Goal: Task Accomplishment & Management: Use online tool/utility

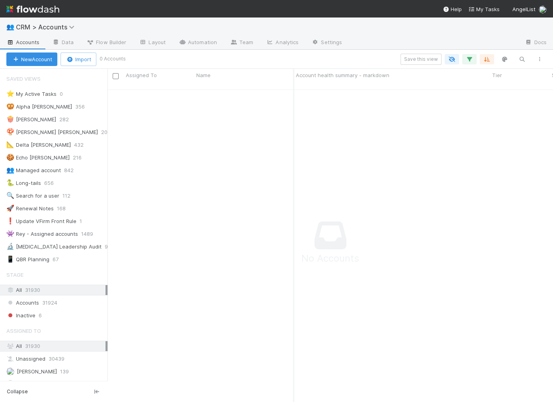
scroll to position [320, 445]
click at [45, 13] on img at bounding box center [32, 9] width 53 height 14
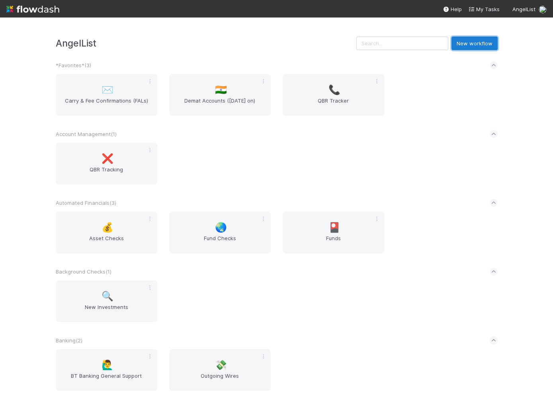
click at [489, 45] on button "New workflow" at bounding box center [474, 44] width 46 height 14
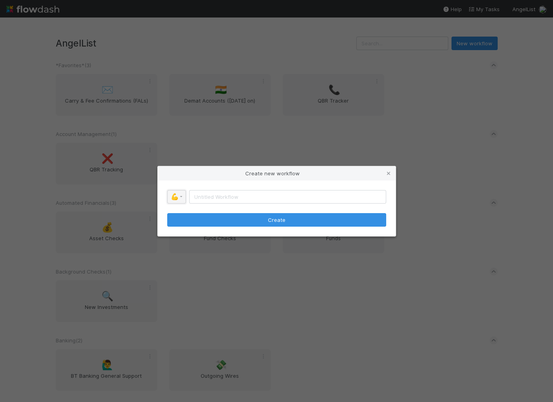
click at [177, 198] on link "💪" at bounding box center [176, 197] width 19 height 14
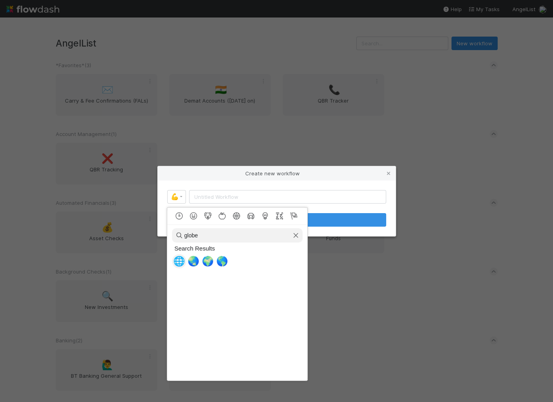
type input "globe"
click at [182, 260] on span "🌐" at bounding box center [179, 261] width 12 height 11
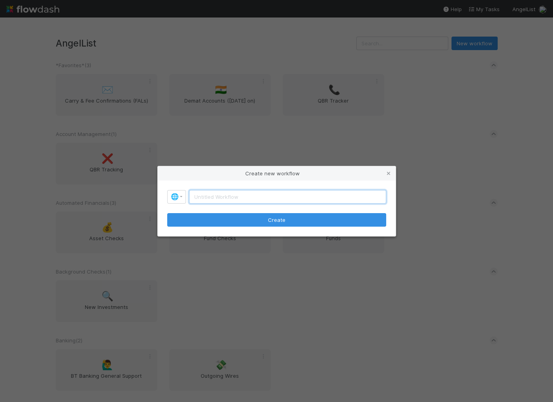
click at [204, 193] on input "text" at bounding box center [287, 197] width 197 height 14
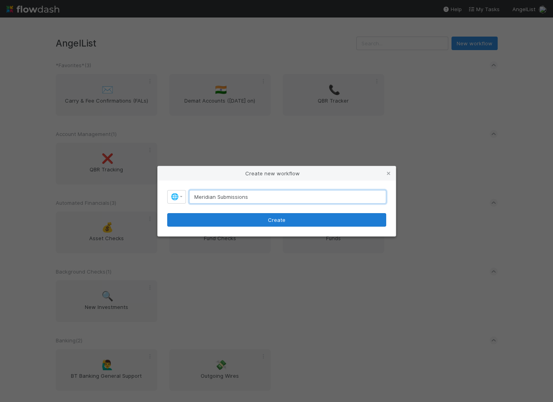
type input "Meridian Submissions"
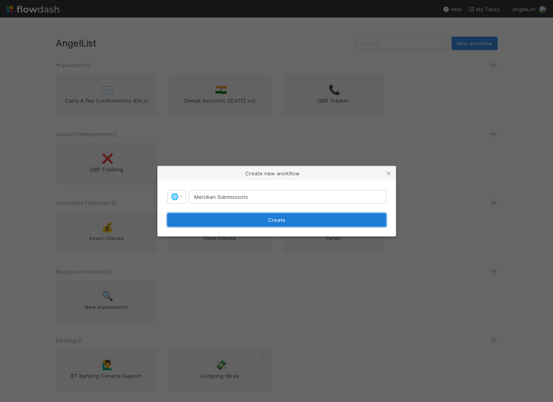
click at [257, 216] on button "Create" at bounding box center [276, 220] width 219 height 14
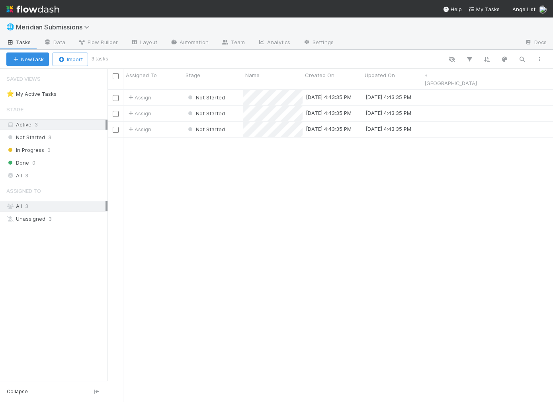
scroll to position [320, 445]
click at [114, 43] on span "Flow Builder" at bounding box center [98, 42] width 40 height 8
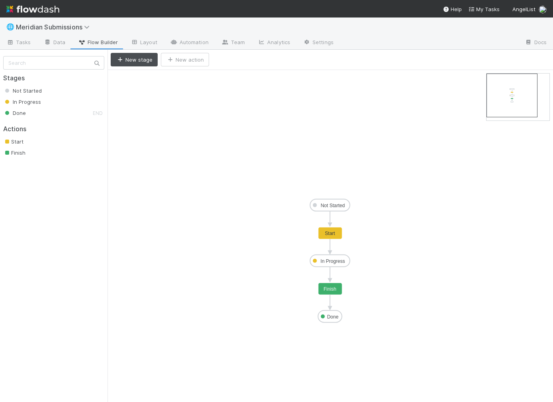
click at [327, 205] on text "Not Started" at bounding box center [333, 206] width 24 height 6
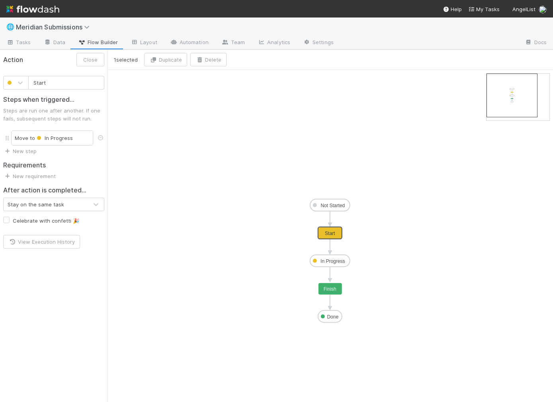
click at [328, 231] on text "Start" at bounding box center [330, 234] width 10 height 6
click at [223, 39] on link "Team" at bounding box center [233, 43] width 36 height 13
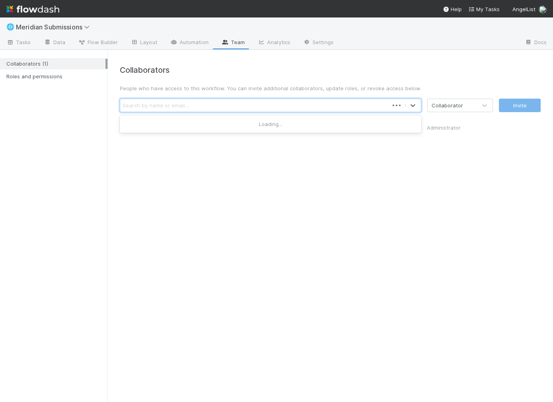
click at [170, 103] on div "Search by name or email..." at bounding box center [156, 106] width 66 height 8
type input "jack"
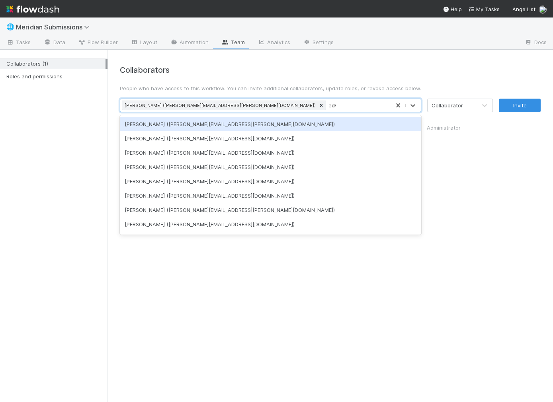
type input "[PERSON_NAME]"
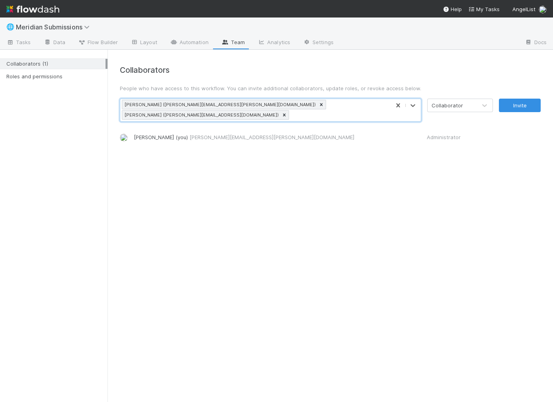
click at [444, 105] on div "Collaborator" at bounding box center [447, 106] width 31 height 8
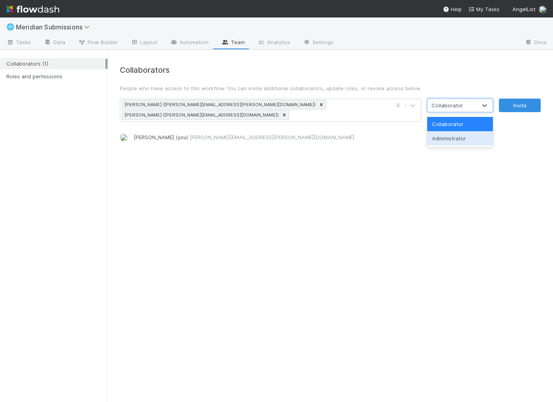
click at [453, 135] on div "Administrator" at bounding box center [460, 138] width 66 height 14
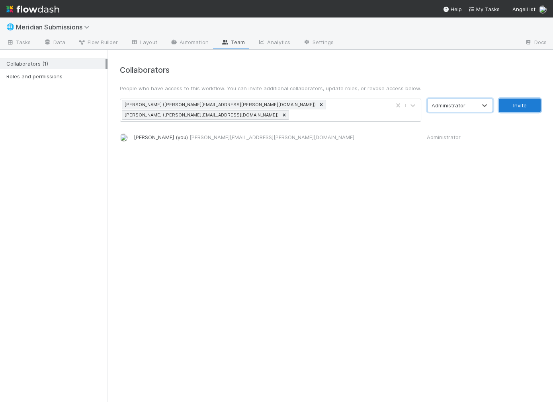
click at [514, 103] on button "Invite" at bounding box center [520, 106] width 42 height 14
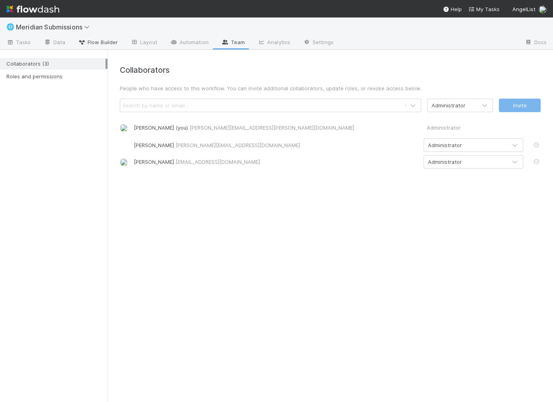
click at [110, 46] on span "Flow Builder" at bounding box center [98, 42] width 40 height 8
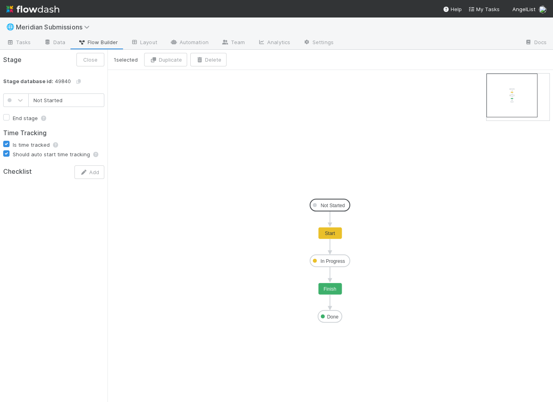
click at [39, 103] on input "Not Started" at bounding box center [66, 101] width 76 height 14
type input "SPV Submitted - Waiting for Review"
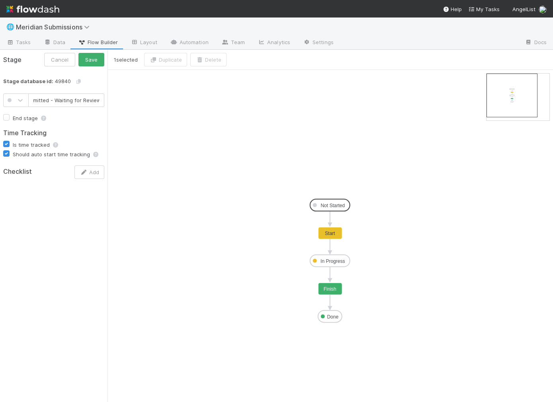
click at [78, 53] on button "Save" at bounding box center [91, 60] width 26 height 14
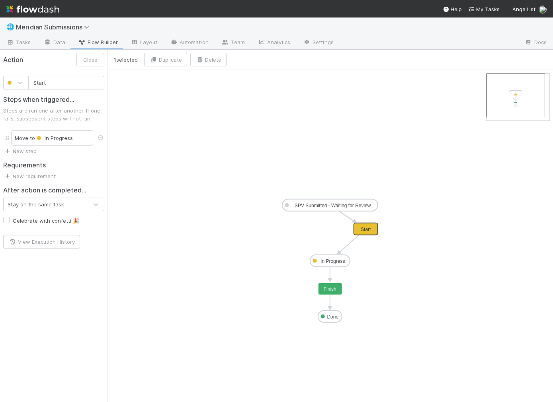
drag, startPoint x: 329, startPoint y: 234, endPoint x: 366, endPoint y: 231, distance: 37.1
click at [35, 77] on input "Start" at bounding box center [66, 83] width 76 height 14
type input "Not Selected"
click at [89, 62] on button "Save" at bounding box center [91, 60] width 26 height 14
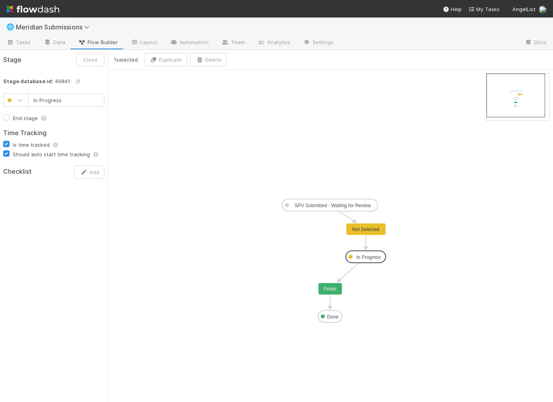
drag, startPoint x: 336, startPoint y: 257, endPoint x: 372, endPoint y: 253, distance: 36.4
click at [50, 103] on input "In Progress" at bounding box center [66, 101] width 76 height 14
type input "Follow Up Needed"
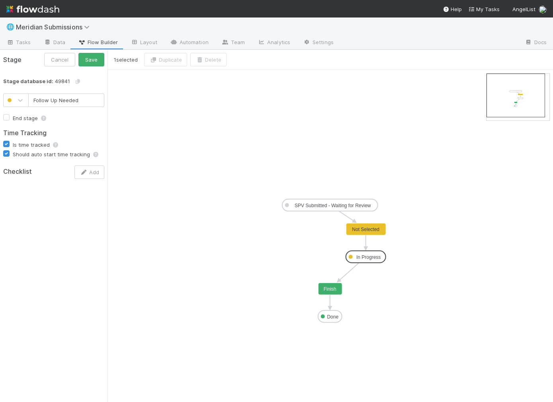
click at [78, 53] on button "Save" at bounding box center [91, 60] width 26 height 14
click at [139, 128] on icon "SPV Submitted - Waiting for Review Follow Up Needed Done Not Selected Finish" at bounding box center [329, 236] width 445 height 332
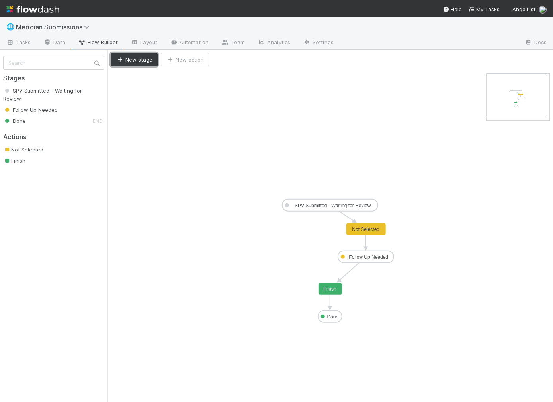
click at [131, 62] on button "New stage" at bounding box center [134, 60] width 47 height 14
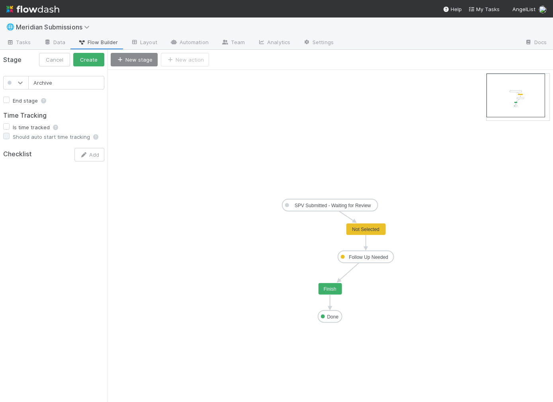
type input "Archive"
click at [18, 83] on icon at bounding box center [20, 83] width 8 height 8
click at [15, 216] on div at bounding box center [16, 216] width 16 height 8
click at [89, 61] on button "Create" at bounding box center [88, 60] width 31 height 14
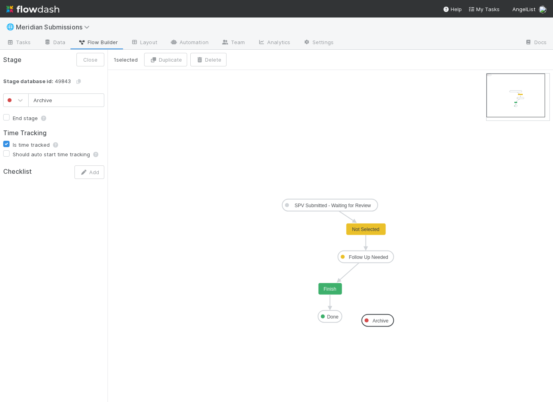
drag, startPoint x: 130, startPoint y: 78, endPoint x: 377, endPoint y: 321, distance: 346.8
type input "Done"
checkbox input "true"
drag, startPoint x: 332, startPoint y: 316, endPoint x: 275, endPoint y: 320, distance: 57.5
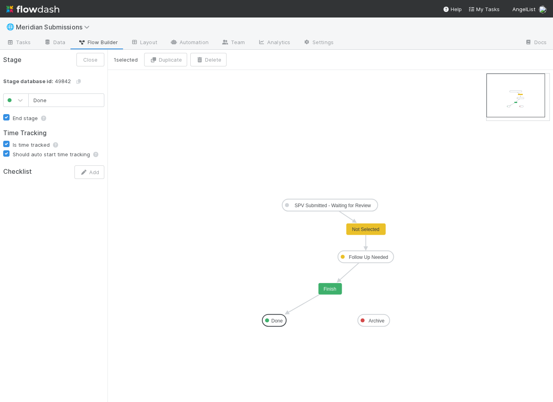
click at [44, 98] on input "Done" at bounding box center [66, 101] width 76 height 14
type input "Published"
click at [55, 59] on button "Cancel" at bounding box center [59, 60] width 31 height 14
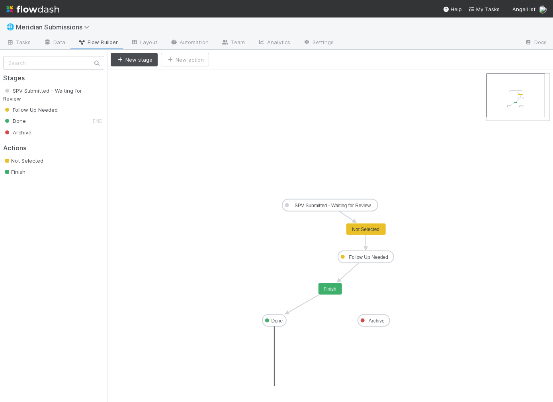
drag, startPoint x: 275, startPoint y: 326, endPoint x: 274, endPoint y: 385, distance: 58.9
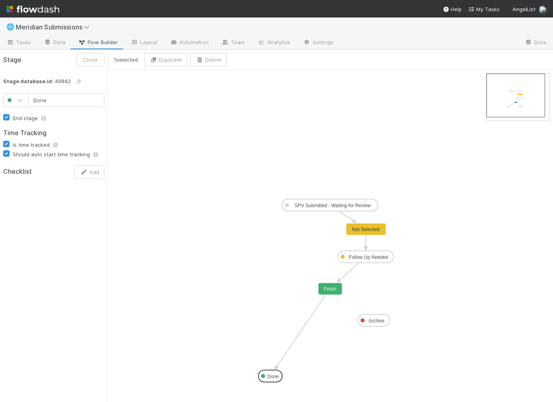
drag, startPoint x: 275, startPoint y: 321, endPoint x: 269, endPoint y: 375, distance: 54.1
click at [166, 79] on icon "SPV Submitted - Waiting for Review Follow Up Needed Done Not Selected Finish Ar…" at bounding box center [329, 236] width 445 height 332
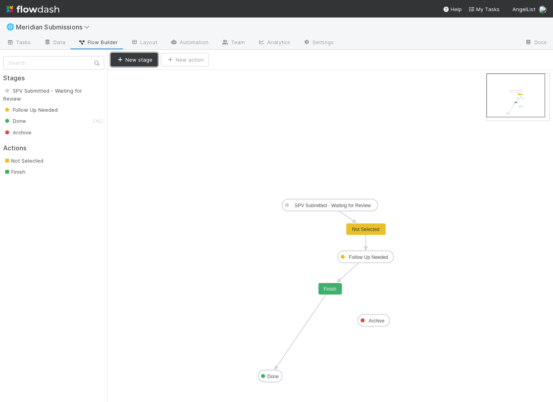
click at [136, 61] on button "New stage" at bounding box center [134, 60] width 47 height 14
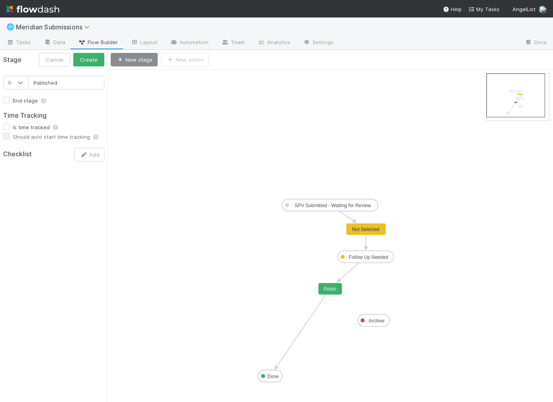
type input "Published"
click at [22, 79] on icon at bounding box center [20, 83] width 8 height 8
click at [19, 161] on div at bounding box center [16, 158] width 16 height 8
click at [89, 57] on button "Create" at bounding box center [88, 60] width 31 height 14
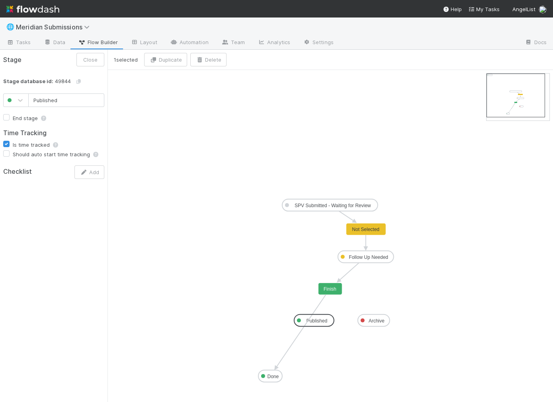
drag, startPoint x: 131, startPoint y: 78, endPoint x: 312, endPoint y: 321, distance: 302.1
drag, startPoint x: 312, startPoint y: 321, endPoint x: 298, endPoint y: 321, distance: 13.9
drag, startPoint x: 385, startPoint y: 319, endPoint x: 371, endPoint y: 320, distance: 13.9
click at [66, 100] on input "Archive" at bounding box center [66, 101] width 76 height 14
type input "Archived"
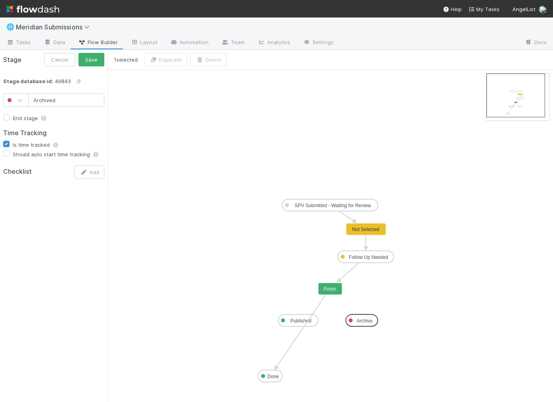
click at [91, 51] on div "Stage Cancel Save" at bounding box center [53, 60] width 107 height 20
click at [92, 61] on button "Save" at bounding box center [91, 60] width 26 height 14
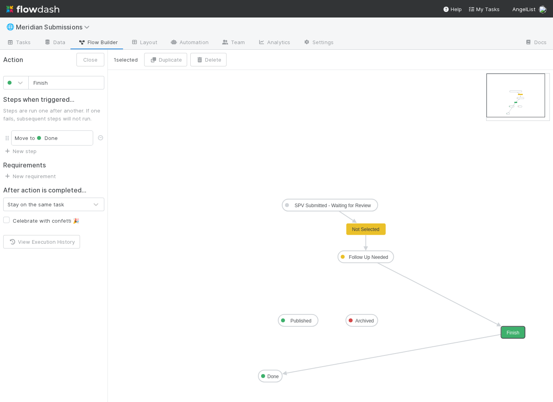
drag, startPoint x: 330, startPoint y: 289, endPoint x: 509, endPoint y: 331, distance: 184.4
click at [138, 130] on icon "SPV Submitted - Waiting for Review Follow Up Needed Done Archived Published Not…" at bounding box center [329, 236] width 445 height 332
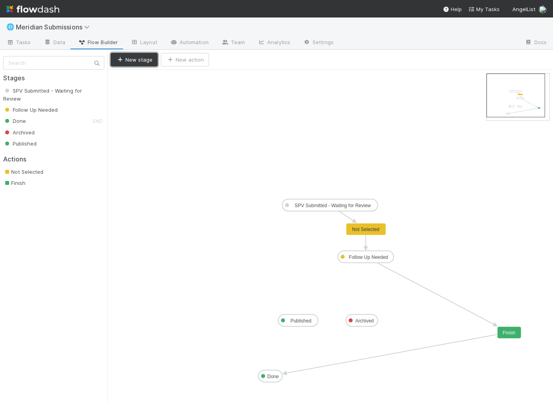
click at [141, 57] on button "New stage" at bounding box center [134, 60] width 47 height 14
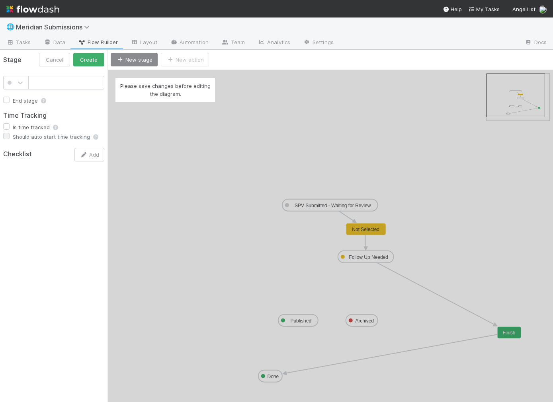
click at [129, 121] on div "Please save changes before editing the diagram." at bounding box center [329, 236] width 445 height 332
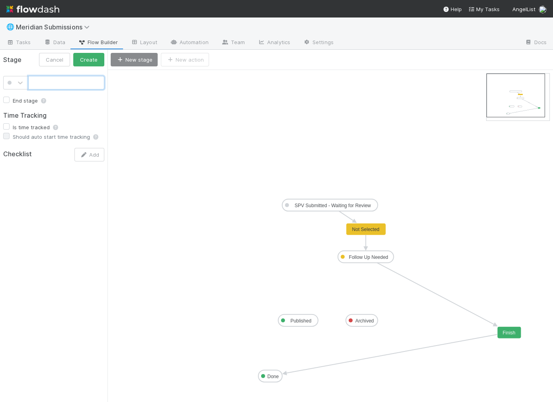
click at [72, 88] on input "text" at bounding box center [66, 83] width 76 height 14
type input "Selected - Waiting for GP Approval"
click at [87, 56] on button "Create" at bounding box center [88, 60] width 31 height 14
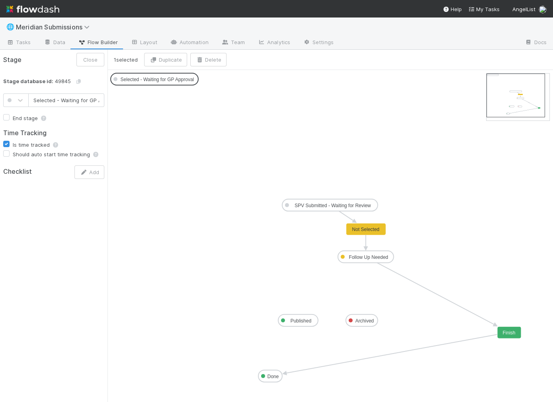
scroll to position [0, 18]
drag, startPoint x: 146, startPoint y: 77, endPoint x: 271, endPoint y: 256, distance: 218.6
click at [157, 101] on icon "SPV Submitted - Waiting for Review Follow Up Needed Done Archived Published Not…" at bounding box center [329, 236] width 445 height 332
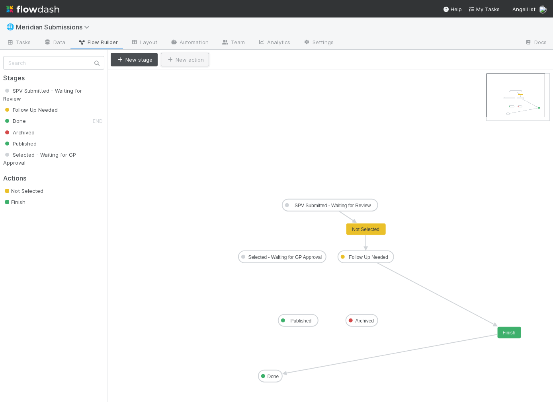
click at [183, 60] on button "New action" at bounding box center [185, 60] width 48 height 14
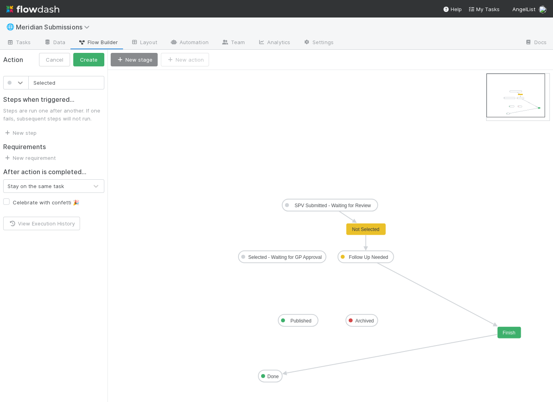
type input "Selected"
click at [18, 80] on icon at bounding box center [20, 83] width 8 height 8
click at [20, 158] on div at bounding box center [16, 158] width 16 height 8
click at [84, 64] on button "Create" at bounding box center [88, 60] width 31 height 14
drag, startPoint x: 188, startPoint y: 79, endPoint x: 301, endPoint y: 229, distance: 187.4
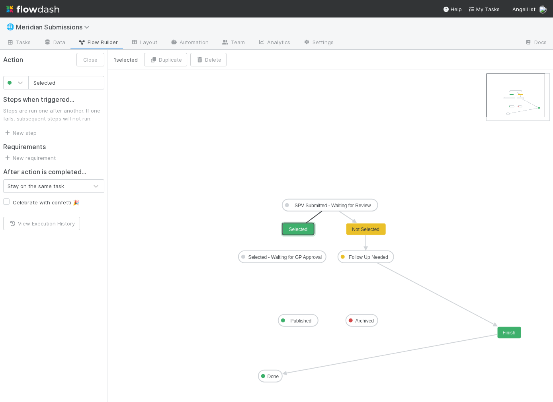
drag, startPoint x: 329, startPoint y: 211, endPoint x: 300, endPoint y: 225, distance: 32.2
drag, startPoint x: 299, startPoint y: 236, endPoint x: 293, endPoint y: 251, distance: 16.6
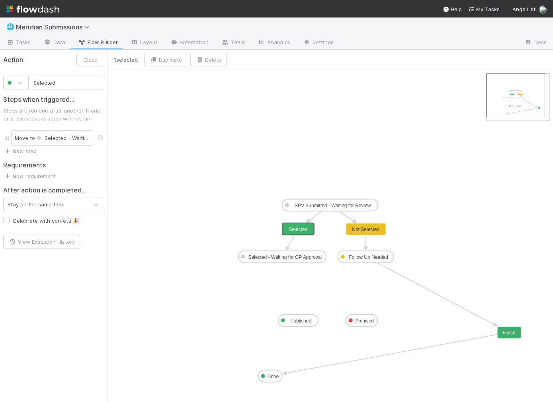
drag, startPoint x: 299, startPoint y: 230, endPoint x: 285, endPoint y: 230, distance: 14.3
drag, startPoint x: 293, startPoint y: 230, endPoint x: 276, endPoint y: 230, distance: 16.7
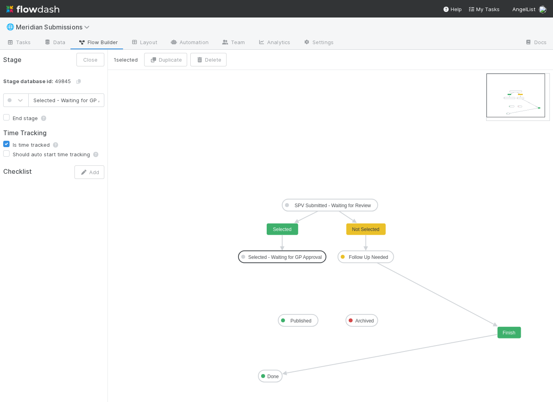
scroll to position [0, 18]
click at [262, 277] on icon "SPV Submitted - Waiting for Review Follow Up Needed Done Archived Published Sel…" at bounding box center [329, 236] width 445 height 332
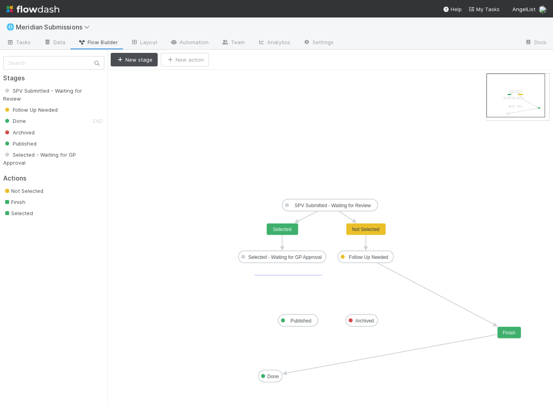
drag, startPoint x: 254, startPoint y: 274, endPoint x: 321, endPoint y: 274, distance: 67.3
click at [321, 274] on icon "SPV Submitted - Waiting for Review Follow Up Needed Done Archived Published Sel…" at bounding box center [329, 236] width 445 height 332
drag, startPoint x: 322, startPoint y: 275, endPoint x: 263, endPoint y: 274, distance: 58.9
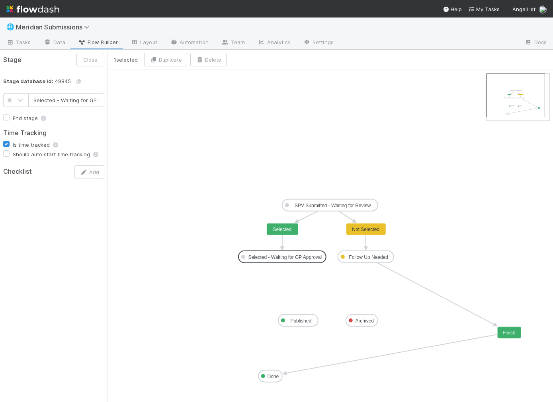
click at [290, 256] on text "Selected - Waiting for GP Approval" at bounding box center [285, 258] width 74 height 6
click at [149, 87] on icon "SPV Submitted - Waiting for Review Follow Up Needed Done Archived Published Sel…" at bounding box center [329, 236] width 445 height 332
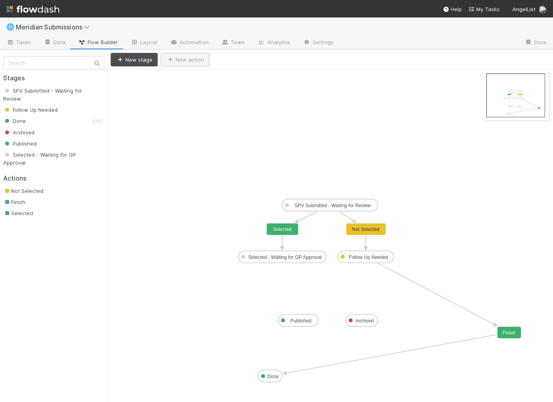
click at [183, 62] on button "New action" at bounding box center [185, 60] width 48 height 14
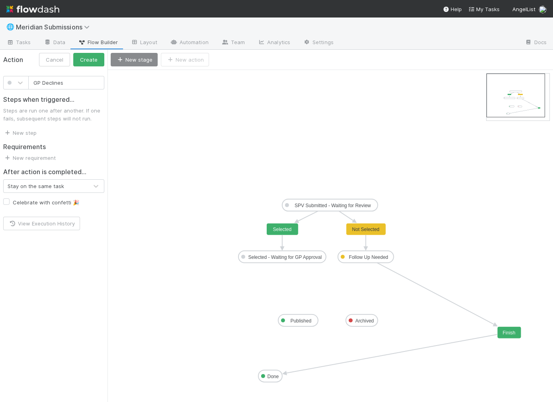
type input "GP Declines"
click at [8, 82] on span at bounding box center [10, 83] width 4 height 4
click at [24, 216] on div at bounding box center [15, 216] width 25 height 14
click at [89, 62] on button "Create" at bounding box center [88, 60] width 31 height 14
drag, startPoint x: 184, startPoint y: 82, endPoint x: 301, endPoint y: 285, distance: 233.2
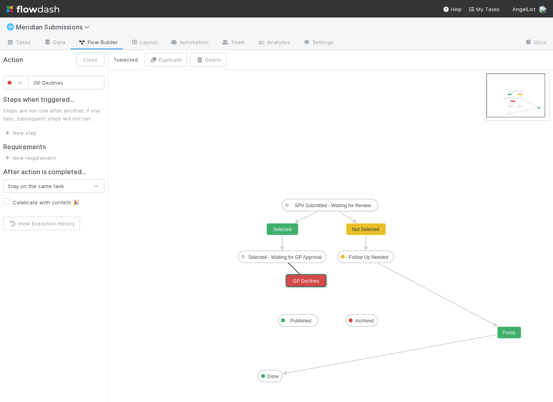
drag, startPoint x: 282, startPoint y: 261, endPoint x: 309, endPoint y: 285, distance: 36.1
drag, startPoint x: 307, startPoint y: 287, endPoint x: 359, endPoint y: 316, distance: 59.9
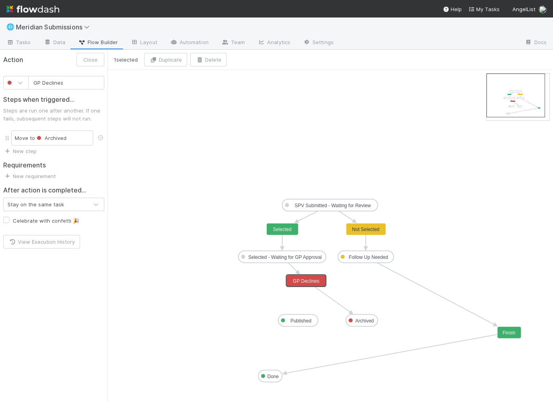
click at [164, 90] on icon "SPV Submitted - Waiting for Review Follow Up Needed Done Archived Published Sel…" at bounding box center [329, 236] width 445 height 332
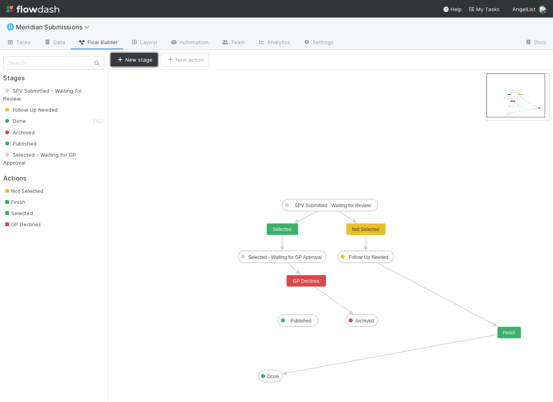
click at [149, 58] on button "New stage" at bounding box center [134, 60] width 47 height 14
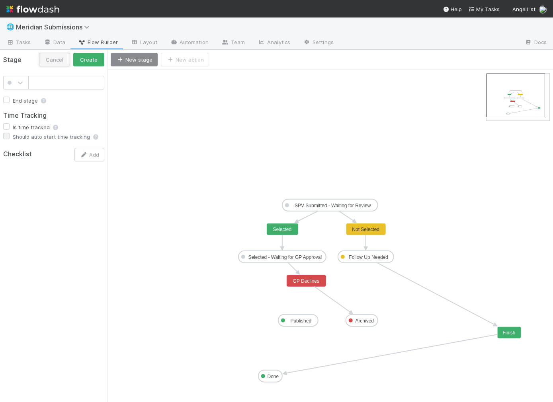
click at [57, 61] on button "Cancel" at bounding box center [54, 60] width 31 height 14
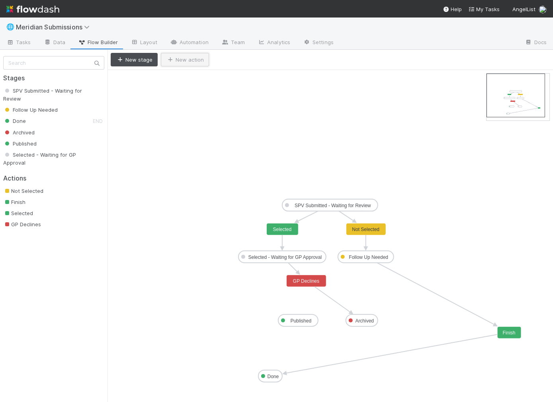
click at [203, 62] on button "New action" at bounding box center [185, 60] width 48 height 14
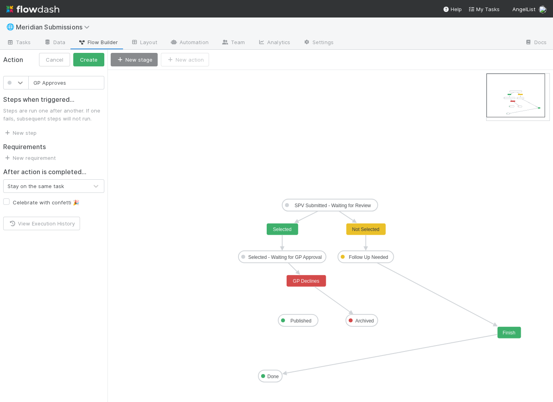
type input "GP Approves"
click at [23, 79] on icon at bounding box center [20, 83] width 8 height 8
click at [15, 153] on div at bounding box center [15, 158] width 25 height 14
click at [90, 58] on button "Create" at bounding box center [88, 60] width 31 height 14
drag, startPoint x: 188, startPoint y: 80, endPoint x: 257, endPoint y: 282, distance: 214.0
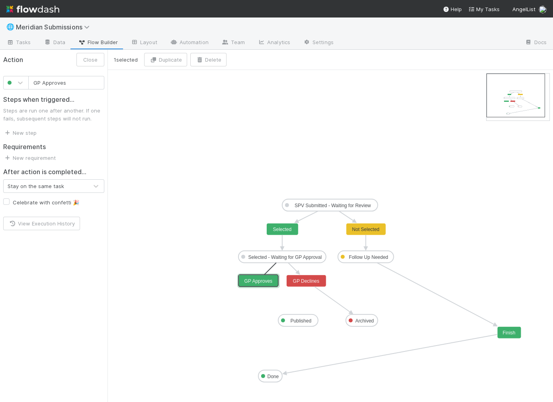
drag, startPoint x: 280, startPoint y: 263, endPoint x: 262, endPoint y: 274, distance: 21.8
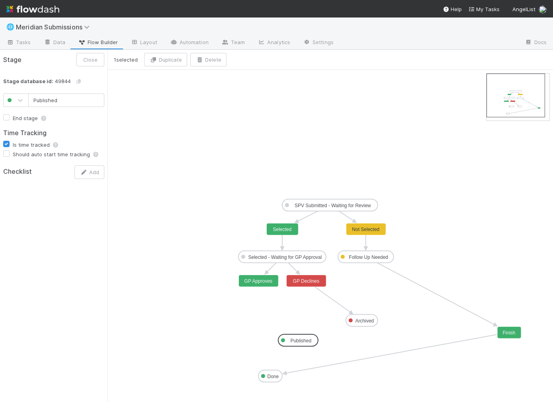
drag, startPoint x: 302, startPoint y: 319, endPoint x: 302, endPoint y: 342, distance: 22.3
type input "Archived"
drag, startPoint x: 361, startPoint y: 322, endPoint x: 361, endPoint y: 347, distance: 24.3
click at [279, 318] on icon "SPV Submitted - Waiting for Review Follow Up Needed Done Archived Published Sel…" at bounding box center [329, 236] width 445 height 332
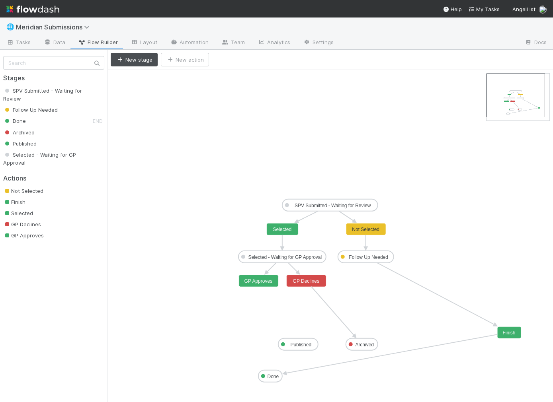
click at [252, 280] on text "GP Approves" at bounding box center [258, 282] width 28 height 6
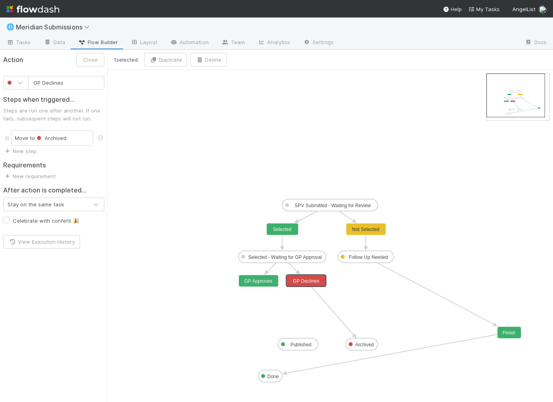
click at [309, 281] on text "GP Declines" at bounding box center [306, 282] width 26 height 6
click at [245, 283] on text "GP Approves" at bounding box center [258, 282] width 28 height 6
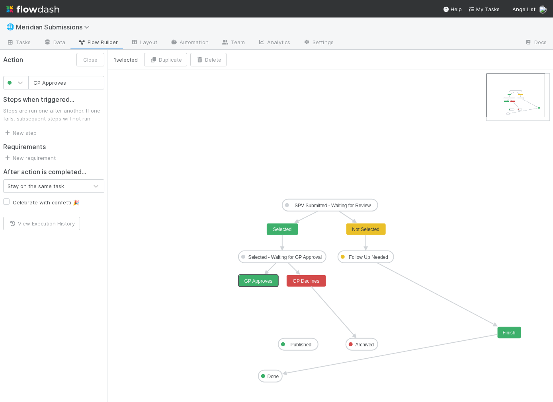
type input "GP Declines"
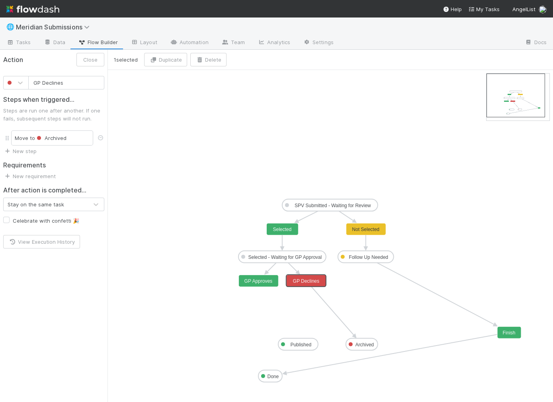
click at [293, 284] on rect at bounding box center [307, 281] width 40 height 12
click at [270, 258] on text "Selected - Waiting for GP Approval" at bounding box center [285, 258] width 74 height 6
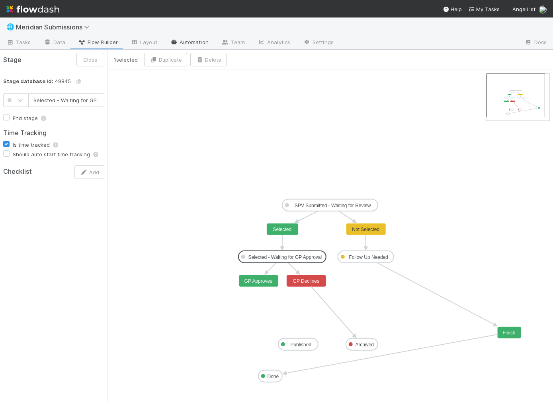
click at [184, 47] on link "Automation" at bounding box center [189, 43] width 51 height 13
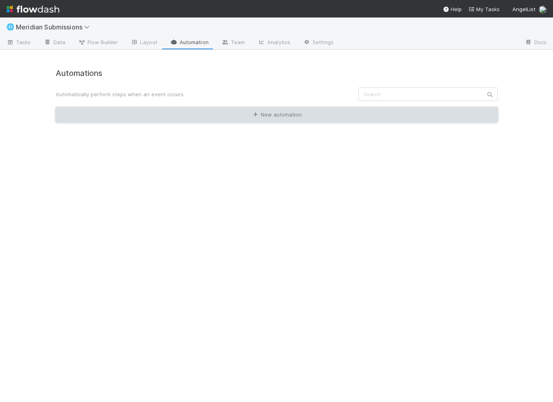
click at [266, 113] on link "New automation" at bounding box center [277, 114] width 442 height 15
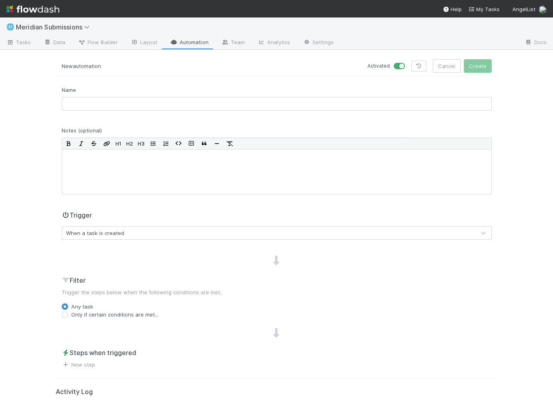
click at [99, 238] on div "When a task is created" at bounding box center [268, 233] width 413 height 13
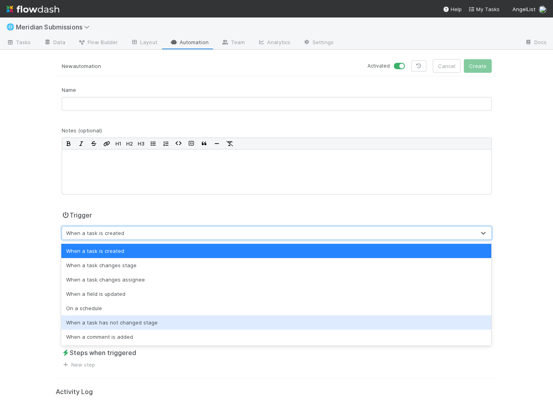
click at [123, 326] on div "When a task has not changed stage" at bounding box center [276, 323] width 430 height 14
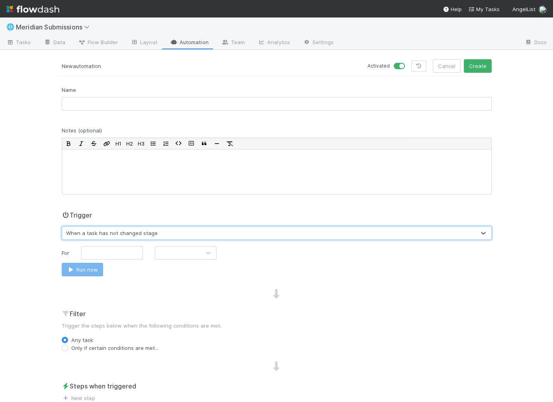
click at [86, 344] on label "Only if certain conditions are met..." at bounding box center [114, 348] width 87 height 8
click at [68, 344] on input "Only if certain conditions are met..." at bounding box center [65, 347] width 6 height 7
radio input "true"
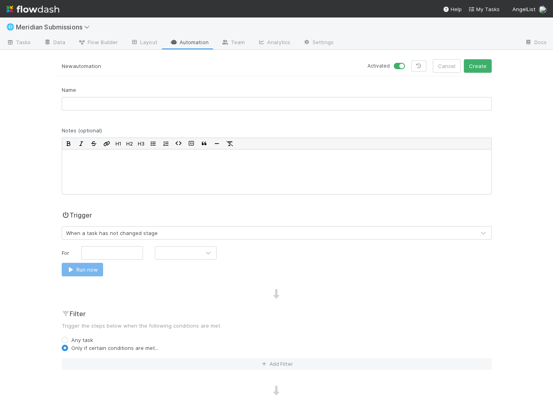
click at [94, 375] on div "Filter Trigger the steps below when the following conditions are met. Any task …" at bounding box center [277, 342] width 442 height 67
click at [94, 362] on button "Add Filter" at bounding box center [277, 365] width 430 height 12
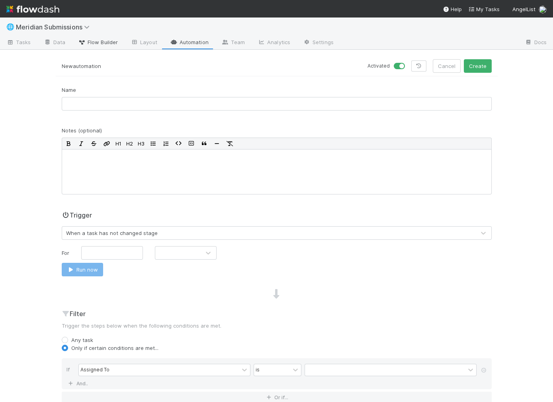
click at [105, 43] on span "Flow Builder" at bounding box center [98, 42] width 40 height 8
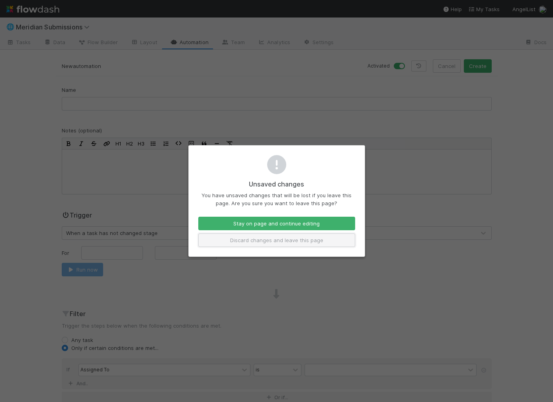
click at [275, 243] on button "Discard changes and leave this page" at bounding box center [276, 241] width 157 height 14
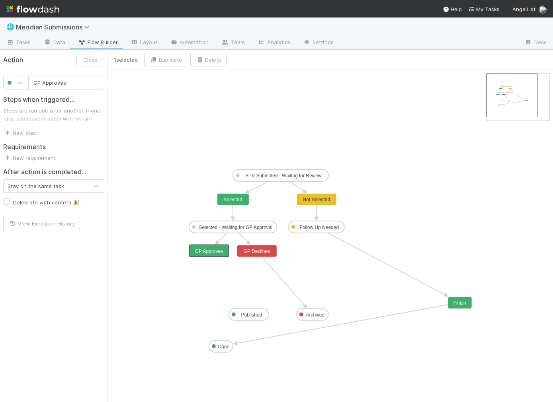
click at [218, 250] on text "GP Approves" at bounding box center [209, 252] width 28 height 6
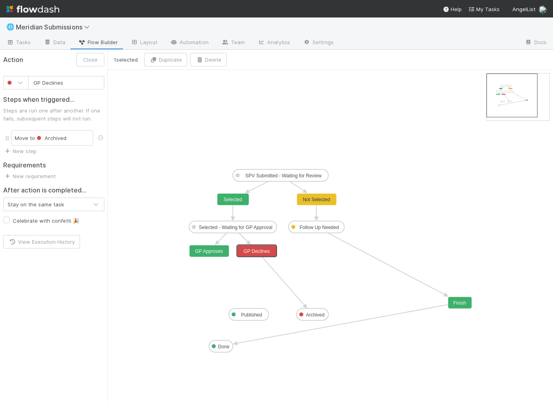
click at [260, 252] on text "GP Declines" at bounding box center [257, 252] width 26 height 6
type input "GP Approves"
click at [214, 252] on text "GP Approves" at bounding box center [209, 252] width 28 height 6
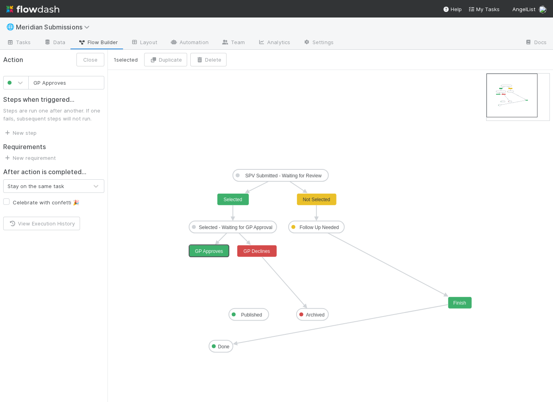
click at [159, 166] on icon "SPV Submitted - Waiting for Review Follow Up Needed Done Archived Published Sel…" at bounding box center [329, 236] width 445 height 332
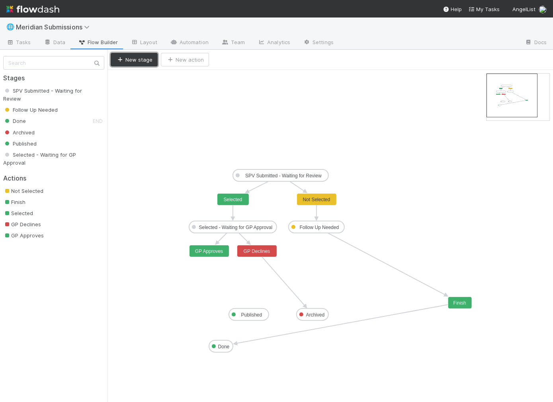
click at [140, 59] on button "New stage" at bounding box center [134, 60] width 47 height 14
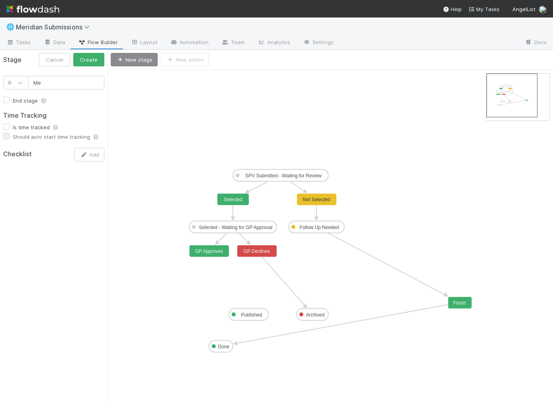
type input "M"
click at [61, 77] on input "Final Rvev" at bounding box center [66, 83] width 76 height 14
click at [64, 87] on input "Final Rvev" at bounding box center [66, 83] width 76 height 14
click at [54, 86] on input "Final Rvev" at bounding box center [66, 83] width 76 height 14
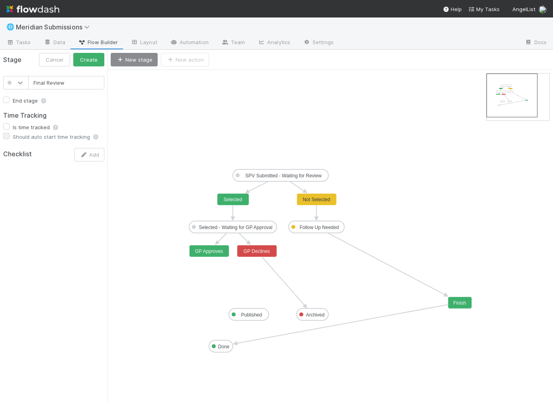
type input "Final Review"
click at [14, 83] on div at bounding box center [20, 83] width 14 height 8
click at [22, 158] on div at bounding box center [16, 158] width 16 height 8
click at [90, 57] on button "Create" at bounding box center [88, 60] width 31 height 14
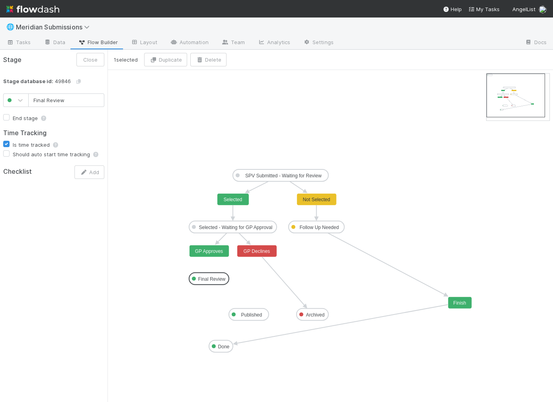
drag, startPoint x: 131, startPoint y: 78, endPoint x: 208, endPoint y: 279, distance: 214.6
drag, startPoint x: 208, startPoint y: 258, endPoint x: 208, endPoint y: 275, distance: 17.5
drag, startPoint x: 216, startPoint y: 279, endPoint x: 226, endPoint y: 281, distance: 10.6
drag, startPoint x: 215, startPoint y: 280, endPoint x: 219, endPoint y: 282, distance: 4.7
click at [155, 90] on icon "SPV Submitted - Waiting for Review Follow Up Needed Done Archived Published Sel…" at bounding box center [329, 236] width 445 height 332
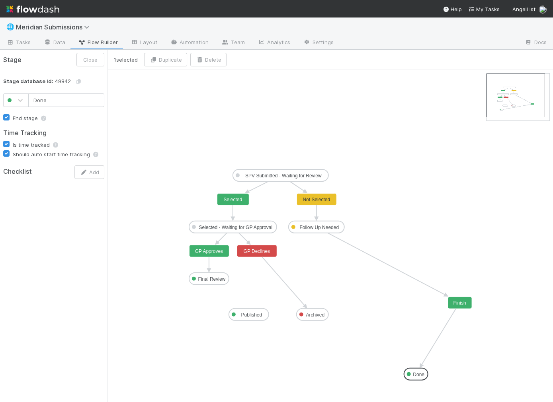
drag, startPoint x: 221, startPoint y: 348, endPoint x: 413, endPoint y: 375, distance: 194.5
click at [146, 140] on icon "SPV Submitted - Waiting for Review Follow Up Needed Done Archived Published Sel…" at bounding box center [329, 236] width 445 height 332
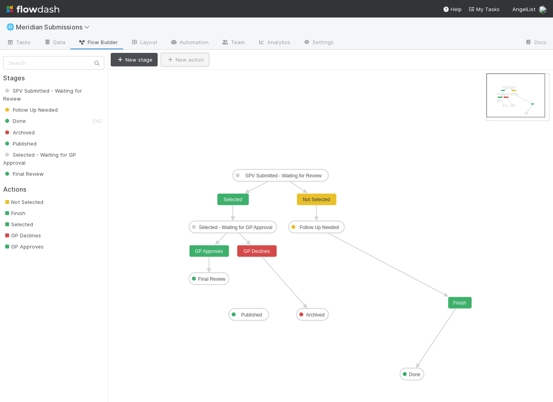
click at [172, 61] on icon "button" at bounding box center [170, 59] width 8 height 5
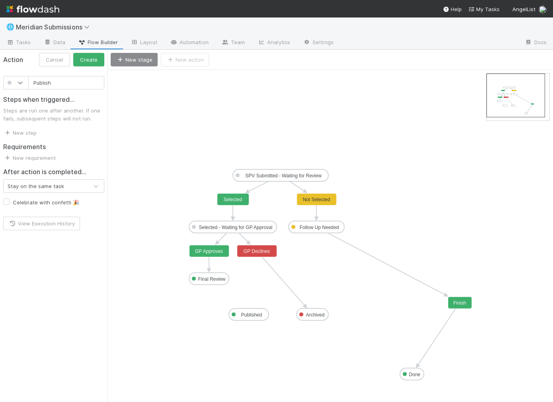
type input "Publish"
click at [16, 84] on div at bounding box center [20, 83] width 14 height 8
click at [25, 155] on div at bounding box center [15, 158] width 25 height 14
click at [97, 62] on button "Create" at bounding box center [88, 60] width 31 height 14
drag, startPoint x: 184, startPoint y: 79, endPoint x: 209, endPoint y: 300, distance: 222.7
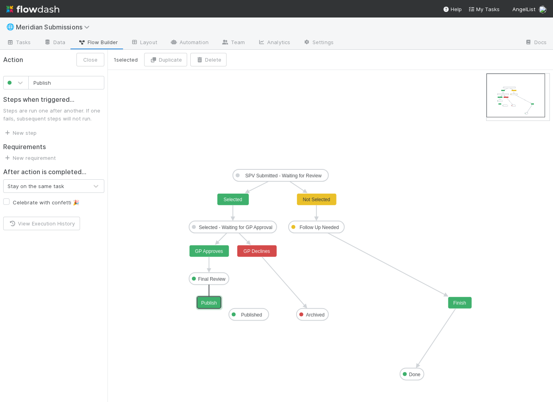
drag, startPoint x: 209, startPoint y: 283, endPoint x: 209, endPoint y: 301, distance: 17.9
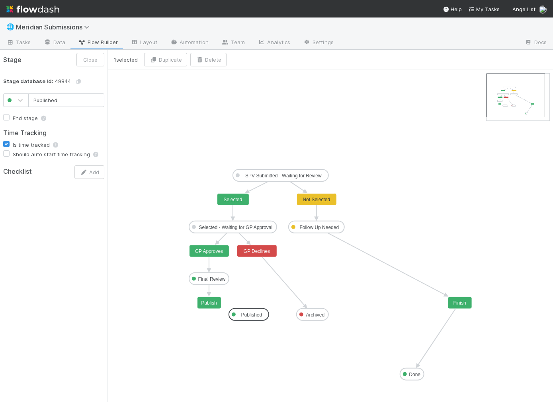
drag, startPoint x: 246, startPoint y: 310, endPoint x: 241, endPoint y: 321, distance: 11.9
drag, startPoint x: 251, startPoint y: 316, endPoint x: 240, endPoint y: 335, distance: 21.7
drag, startPoint x: 211, startPoint y: 310, endPoint x: 239, endPoint y: 338, distance: 40.3
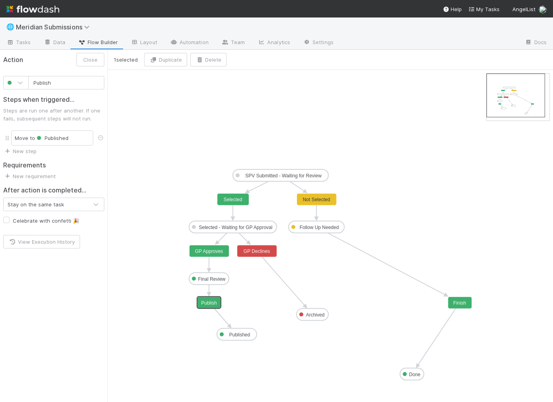
click at [213, 302] on text "Publish" at bounding box center [209, 304] width 16 height 6
click at [35, 178] on link "New requirement" at bounding box center [29, 176] width 53 height 6
click at [28, 147] on div "User confirmation Checklist completed Task must be assigned Required fields Cus…" at bounding box center [276, 201] width 553 height 402
click at [25, 148] on link "New step" at bounding box center [19, 151] width 33 height 6
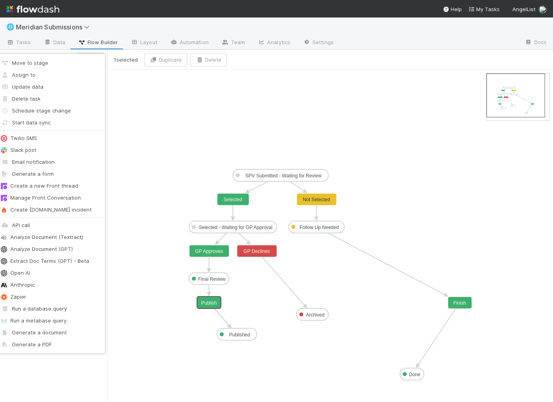
click at [145, 155] on div "Move to stage Assign to Update data Delete task Schedule stage change Start dat…" at bounding box center [276, 201] width 553 height 402
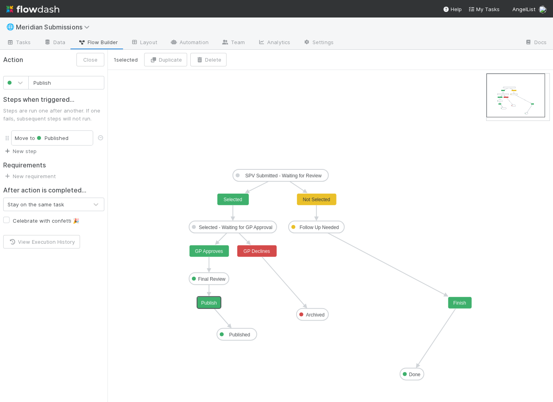
click at [27, 148] on link "New step" at bounding box center [19, 151] width 33 height 6
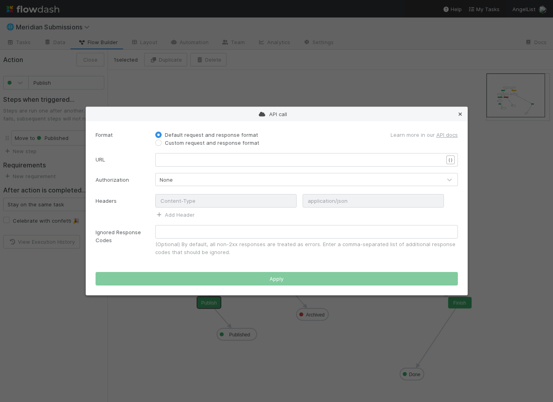
click at [460, 114] on icon at bounding box center [460, 114] width 8 height 5
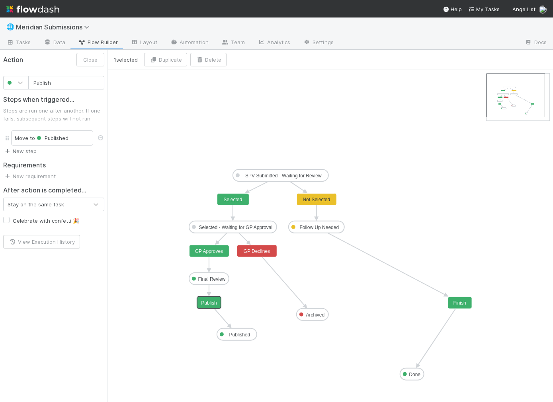
type input "GP Approves"
click at [210, 247] on rect at bounding box center [209, 252] width 40 height 12
click at [185, 367] on icon "SPV Submitted - Waiting for Review Follow Up Needed Done Archived Published Sel…" at bounding box center [329, 236] width 445 height 332
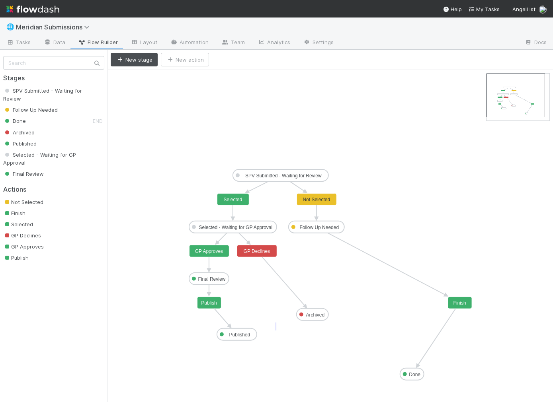
drag, startPoint x: 275, startPoint y: 330, endPoint x: 275, endPoint y: 316, distance: 13.5
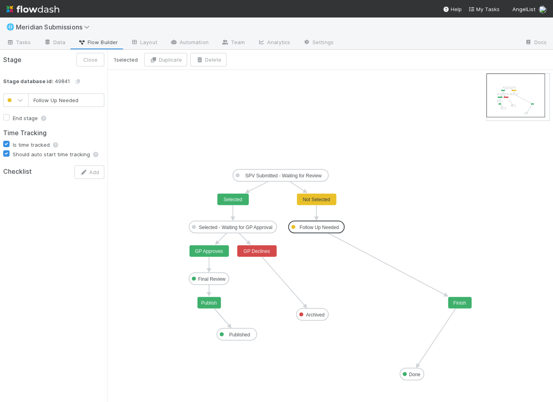
click at [310, 227] on text "Follow Up Needed" at bounding box center [319, 228] width 39 height 6
type input "Archived"
checkbox input "false"
drag, startPoint x: 321, startPoint y: 313, endPoint x: 297, endPoint y: 310, distance: 24.5
click at [207, 281] on text "Final Review" at bounding box center [211, 280] width 27 height 6
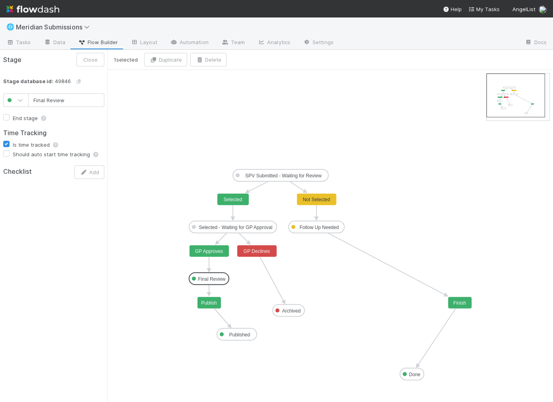
type input "Selected - Waiting for GP Approval"
click at [216, 226] on text "Selected - Waiting for GP Approval" at bounding box center [236, 228] width 74 height 6
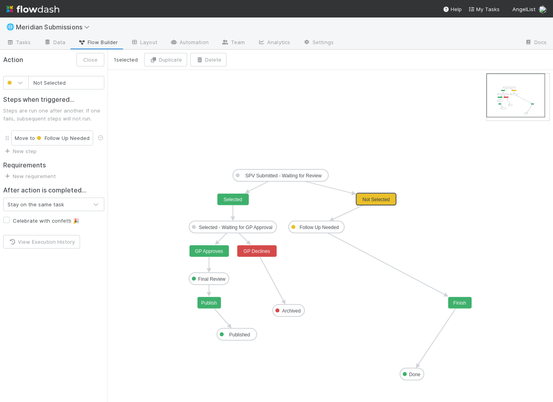
drag, startPoint x: 324, startPoint y: 200, endPoint x: 383, endPoint y: 199, distance: 58.9
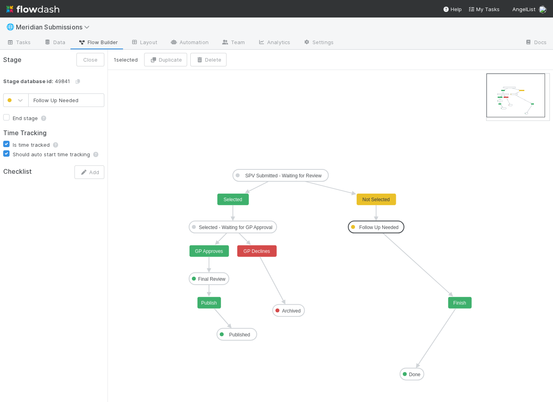
drag, startPoint x: 323, startPoint y: 227, endPoint x: 384, endPoint y: 225, distance: 61.3
click at [414, 225] on icon "SPV Submitted - Waiting for Review Follow Up Needed Done Archived Published Sel…" at bounding box center [329, 236] width 445 height 332
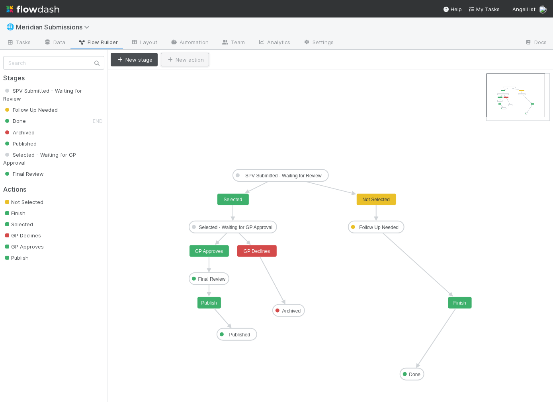
click at [179, 56] on button "New action" at bounding box center [185, 60] width 48 height 14
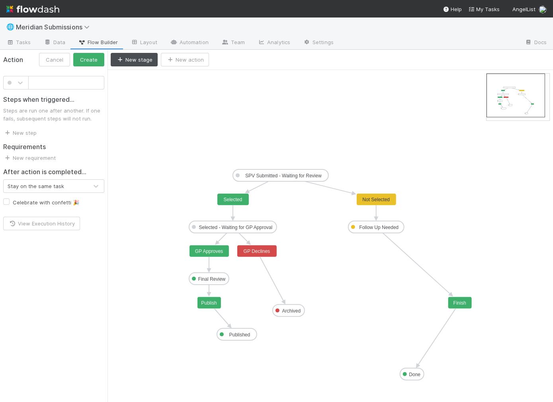
click at [398, 230] on rect at bounding box center [376, 227] width 56 height 12
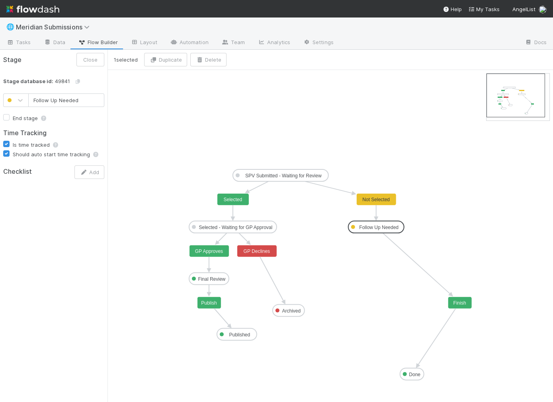
click at [182, 107] on icon "SPV Submitted - Waiting for Review Follow Up Needed Done Archived Published Sel…" at bounding box center [329, 236] width 445 height 332
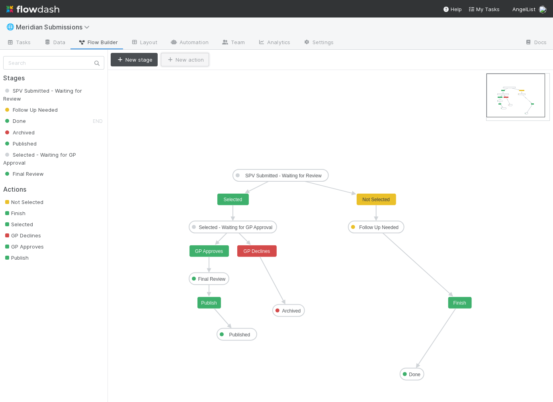
click at [185, 62] on button "New action" at bounding box center [185, 60] width 48 height 14
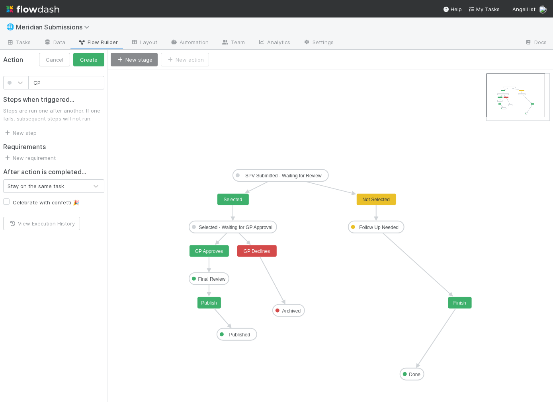
type input "G"
type input "Selected with Addt'l Info"
click at [18, 84] on icon at bounding box center [20, 83] width 8 height 8
click at [17, 162] on div at bounding box center [16, 158] width 16 height 8
click at [86, 59] on button "Create" at bounding box center [88, 60] width 31 height 14
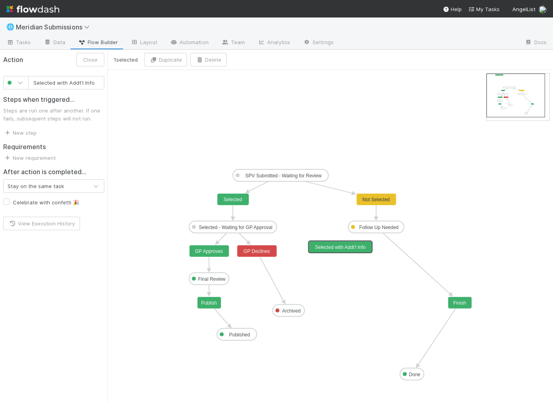
drag, startPoint x: 216, startPoint y: 77, endPoint x: 351, endPoint y: 242, distance: 212.7
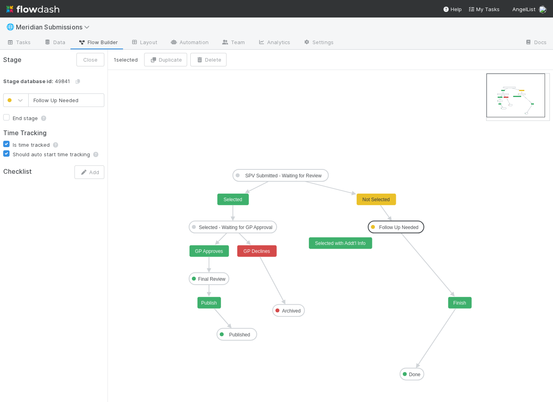
drag, startPoint x: 386, startPoint y: 227, endPoint x: 413, endPoint y: 227, distance: 27.1
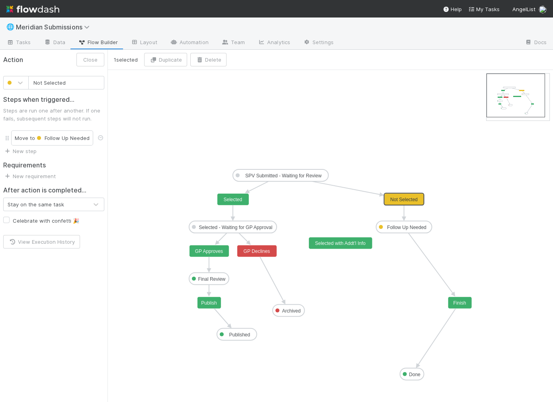
drag, startPoint x: 380, startPoint y: 200, endPoint x: 407, endPoint y: 199, distance: 26.7
type input "Selected with Addt'l Info"
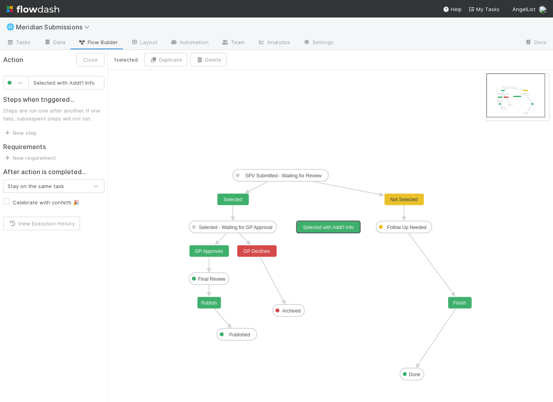
drag, startPoint x: 352, startPoint y: 246, endPoint x: 340, endPoint y: 230, distance: 20.1
drag, startPoint x: 403, startPoint y: 232, endPoint x: 351, endPoint y: 227, distance: 51.6
drag, startPoint x: 329, startPoint y: 230, endPoint x: 261, endPoint y: 227, distance: 67.8
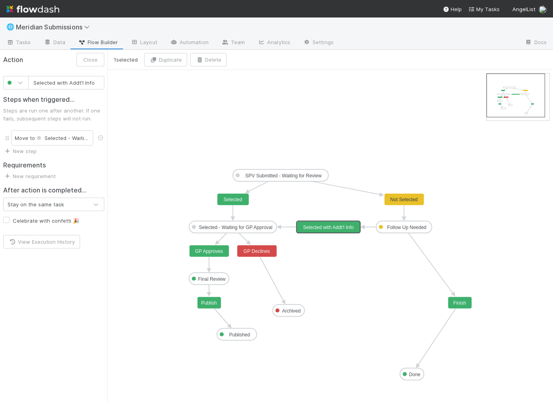
click at [162, 98] on icon "SPV Submitted - Waiting for Review Follow Up Needed Done Archived Published Sel…" at bounding box center [329, 236] width 445 height 332
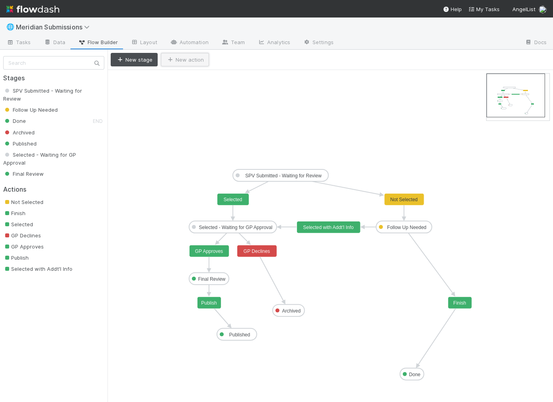
click at [176, 60] on button "New action" at bounding box center [185, 60] width 48 height 14
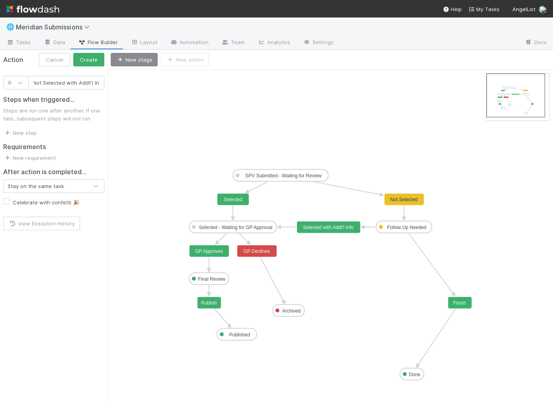
scroll to position [0, 4]
type input "Not Selected with Addt'l Info"
click at [16, 84] on icon at bounding box center [20, 83] width 8 height 8
click at [15, 148] on div at bounding box center [15, 144] width 25 height 14
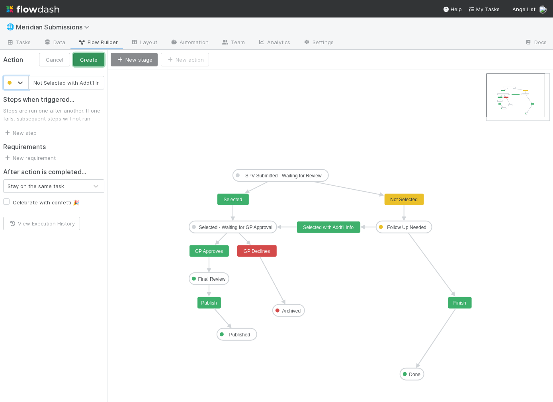
click at [94, 59] on button "Create" at bounding box center [88, 60] width 31 height 14
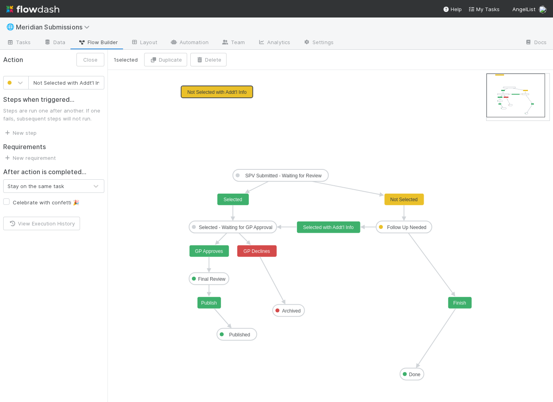
scroll to position [0, 4]
drag, startPoint x: 220, startPoint y: 77, endPoint x: 397, endPoint y: 262, distance: 256.2
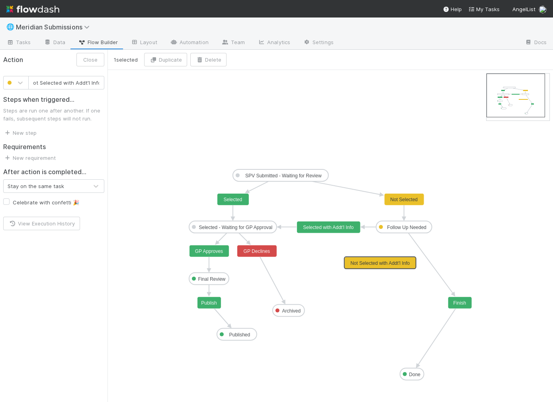
drag, startPoint x: 397, startPoint y: 262, endPoint x: 389, endPoint y: 258, distance: 9.4
drag, startPoint x: 404, startPoint y: 233, endPoint x: 386, endPoint y: 257, distance: 30.2
drag, startPoint x: 379, startPoint y: 270, endPoint x: 289, endPoint y: 310, distance: 98.0
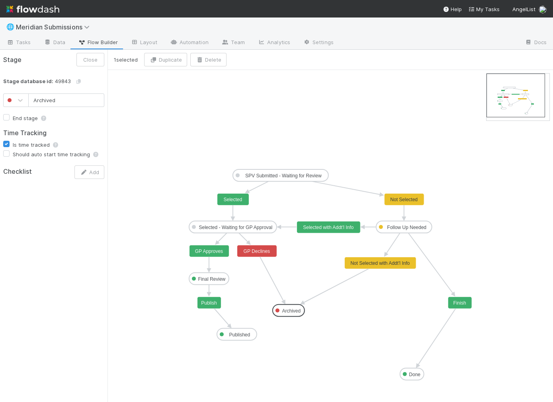
drag, startPoint x: 295, startPoint y: 310, endPoint x: 315, endPoint y: 294, distance: 25.2
drag, startPoint x: 289, startPoint y: 311, endPoint x: 306, endPoint y: 335, distance: 29.6
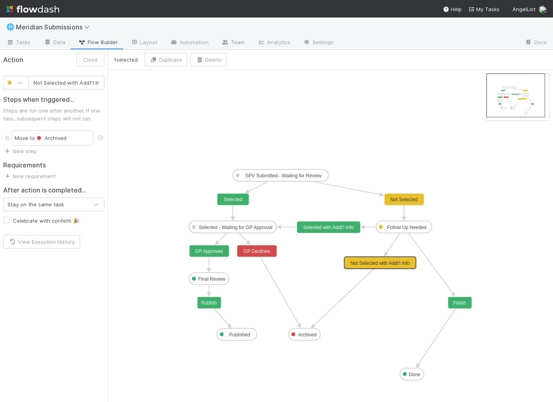
scroll to position [0, 4]
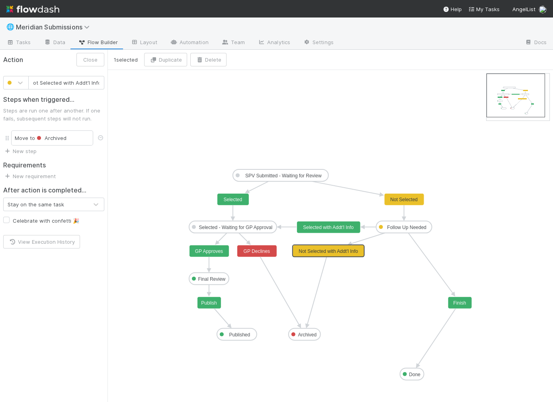
drag, startPoint x: 398, startPoint y: 262, endPoint x: 348, endPoint y: 248, distance: 51.8
type input "Finish"
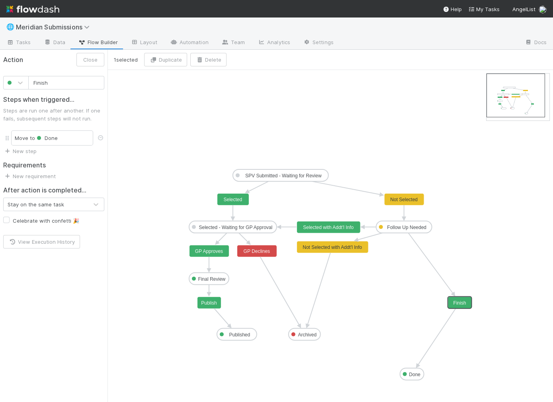
click at [462, 303] on text "Finish" at bounding box center [459, 304] width 13 height 6
click at [201, 59] on icon "button" at bounding box center [199, 59] width 8 height 5
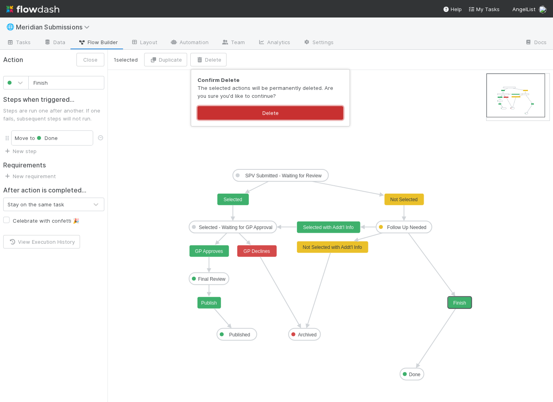
click at [257, 115] on button "Delete" at bounding box center [270, 113] width 146 height 14
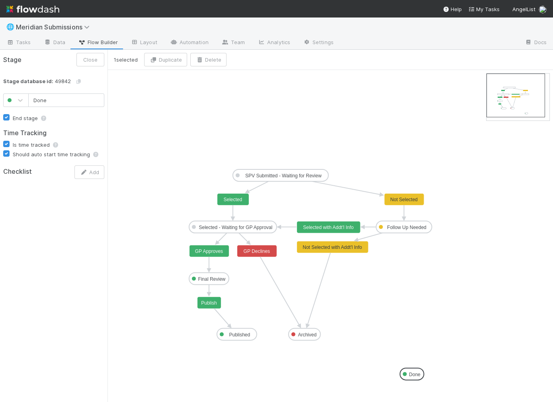
click at [409, 373] on text "Done" at bounding box center [415, 375] width 12 height 6
click at [209, 63] on button "Delete" at bounding box center [208, 60] width 36 height 14
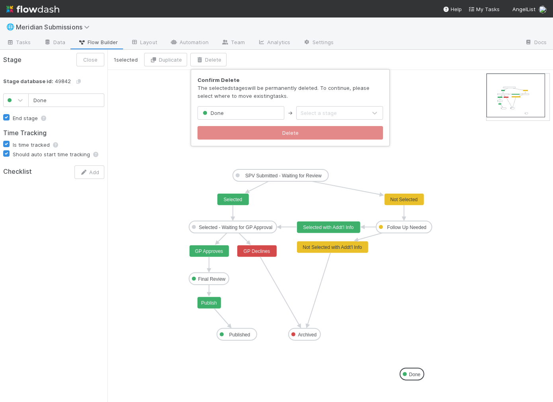
click at [323, 113] on div "Select a stage" at bounding box center [319, 113] width 36 height 8
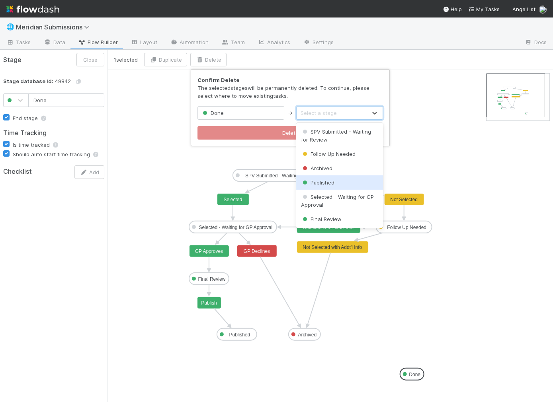
click at [332, 181] on span "Published" at bounding box center [317, 183] width 33 height 6
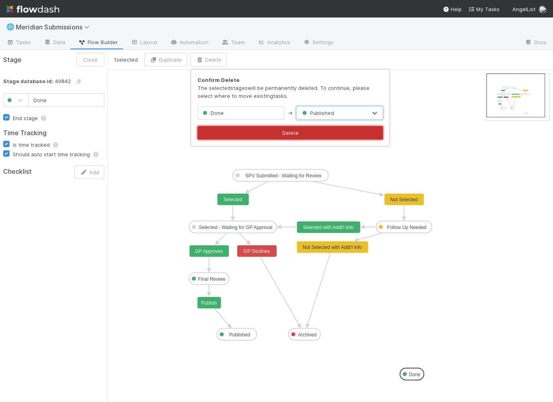
click at [289, 127] on button "Delete" at bounding box center [290, 133] width 186 height 14
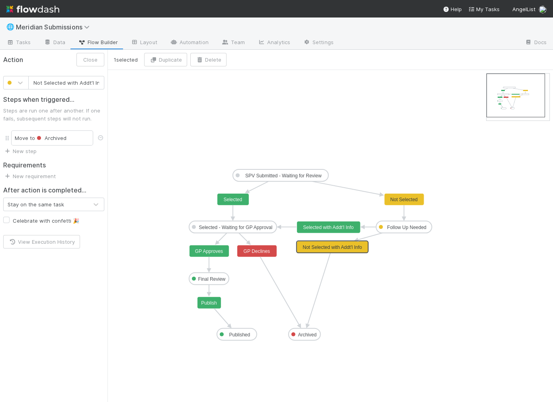
scroll to position [0, 4]
drag, startPoint x: 332, startPoint y: 247, endPoint x: 333, endPoint y: 252, distance: 4.4
type input "Selected with Addt'l Info"
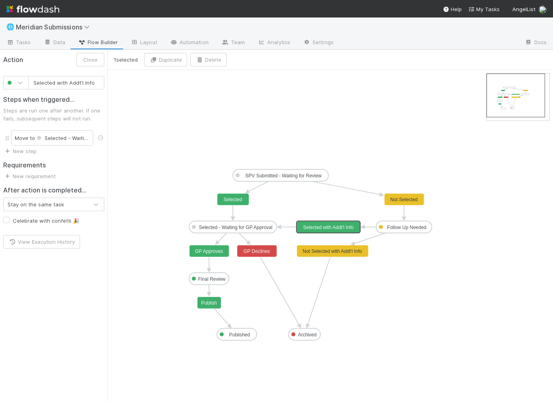
click at [333, 223] on rect at bounding box center [329, 228] width 64 height 12
click at [400, 260] on icon "SPV Submitted - Waiting for Review Follow Up Needed Archived Published Selected…" at bounding box center [329, 236] width 445 height 332
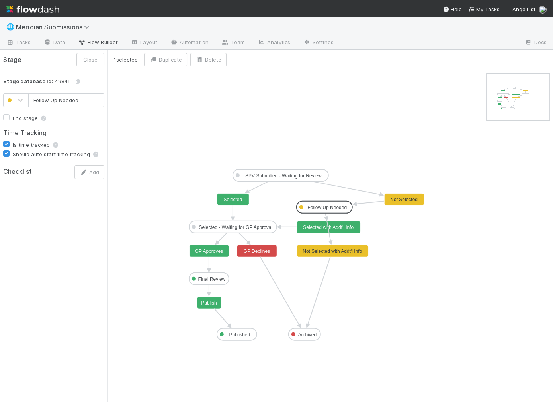
drag, startPoint x: 412, startPoint y: 225, endPoint x: 332, endPoint y: 204, distance: 82.2
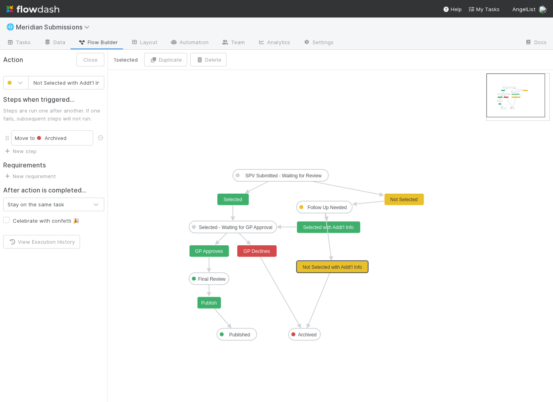
scroll to position [0, 4]
drag, startPoint x: 352, startPoint y: 252, endPoint x: 353, endPoint y: 275, distance: 22.3
type input "Selected with Addt'l Info"
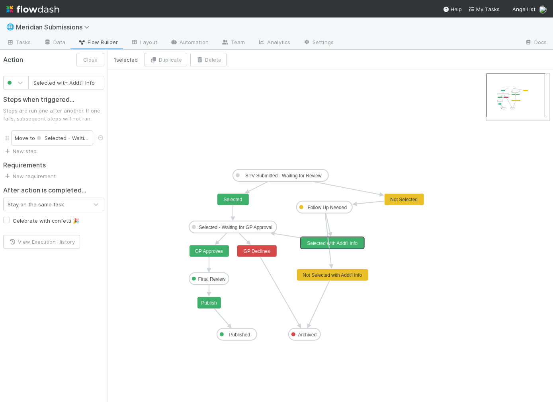
drag, startPoint x: 344, startPoint y: 226, endPoint x: 350, endPoint y: 243, distance: 18.6
drag, startPoint x: 348, startPoint y: 242, endPoint x: 344, endPoint y: 227, distance: 14.9
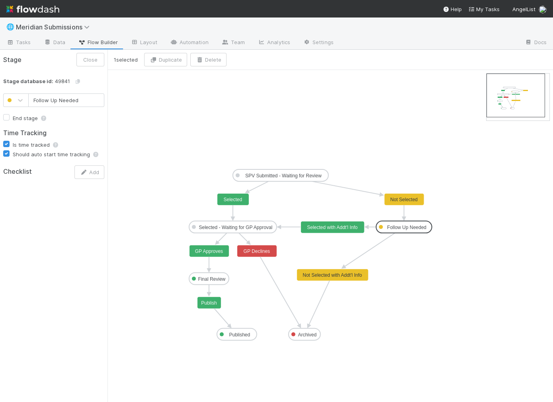
drag, startPoint x: 337, startPoint y: 206, endPoint x: 415, endPoint y: 223, distance: 79.4
click at [41, 26] on span "Meridian Submissions" at bounding box center [55, 27] width 78 height 8
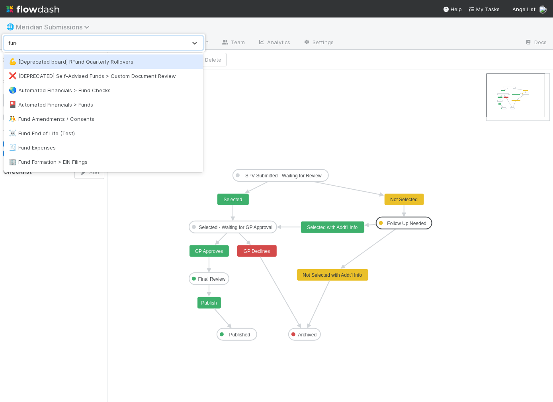
type input "fund la"
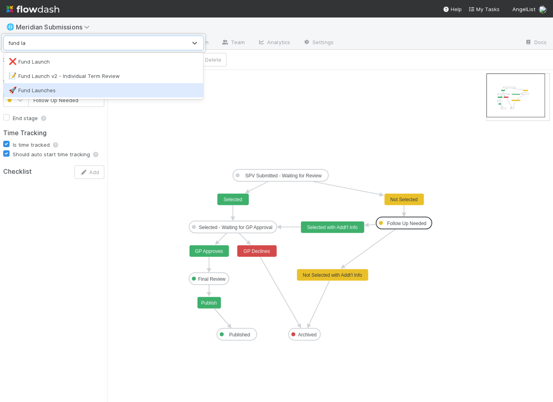
click at [52, 86] on div "🚀 Fund Launches" at bounding box center [103, 90] width 199 height 14
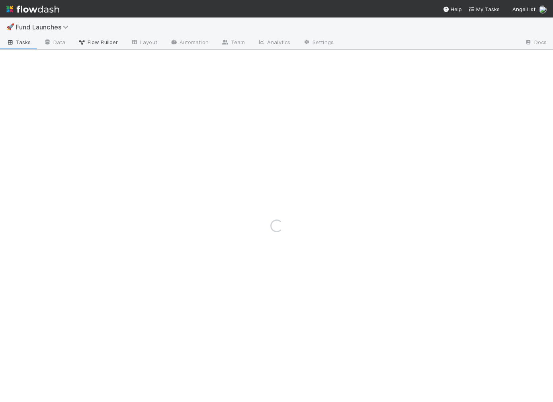
click at [97, 44] on span "Flow Builder" at bounding box center [98, 42] width 40 height 8
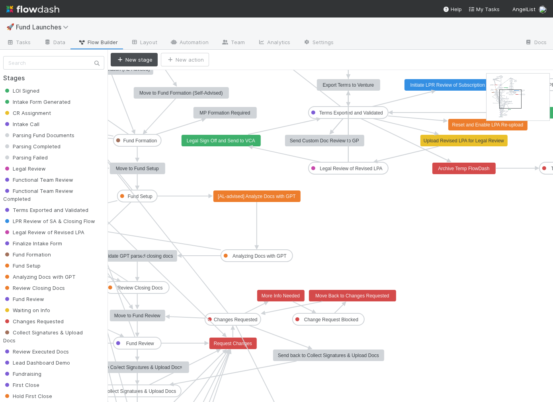
drag, startPoint x: 499, startPoint y: 88, endPoint x: 512, endPoint y: 103, distance: 20.4
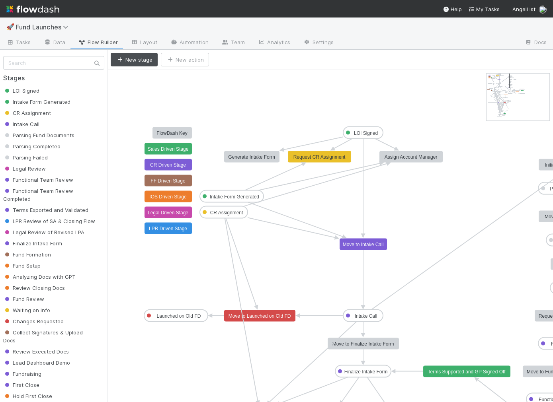
drag, startPoint x: 507, startPoint y: 98, endPoint x: 495, endPoint y: 80, distance: 21.3
click at [57, 28] on span "Fund Launches" at bounding box center [44, 27] width 57 height 8
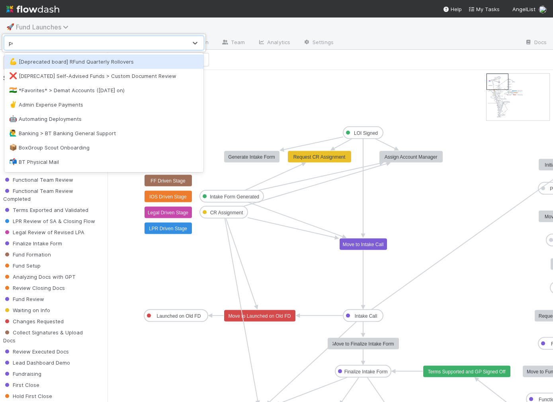
type input "pca"
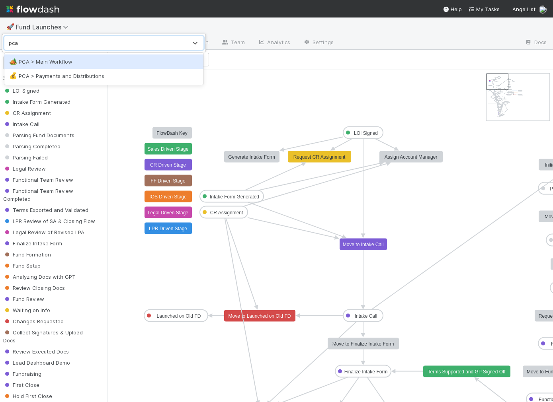
click at [61, 62] on div "🏕️ PCA > Main Workflow" at bounding box center [103, 62] width 189 height 8
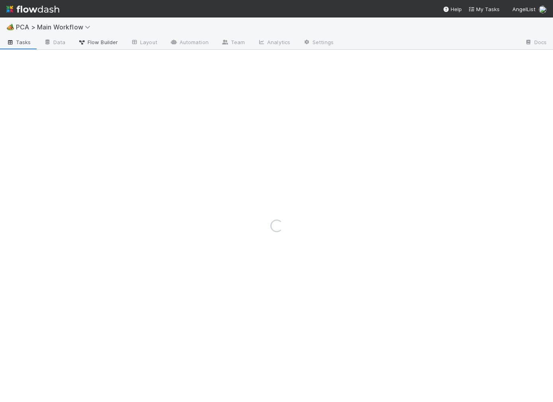
click at [98, 41] on span "Flow Builder" at bounding box center [98, 42] width 40 height 8
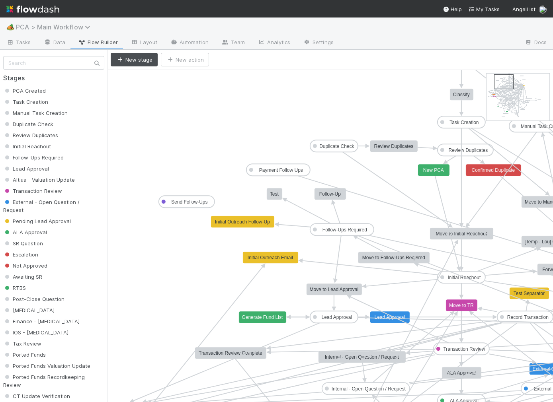
click at [60, 25] on span "PCA > Main Workflow" at bounding box center [55, 27] width 78 height 8
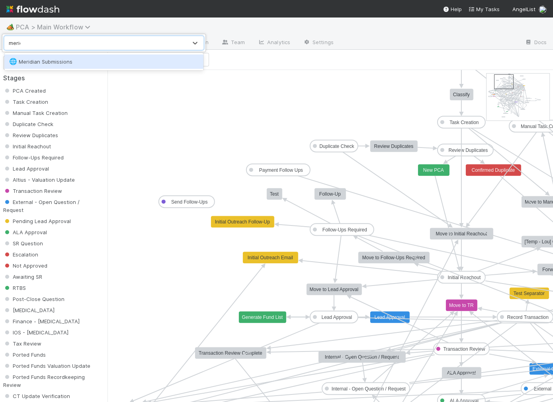
type input "meridi"
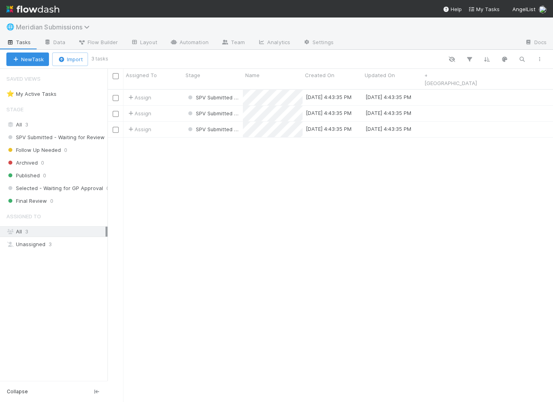
scroll to position [320, 445]
click at [98, 47] on link "Flow Builder" at bounding box center [98, 43] width 53 height 13
click at [172, 90] on div "Assign" at bounding box center [153, 98] width 60 height 16
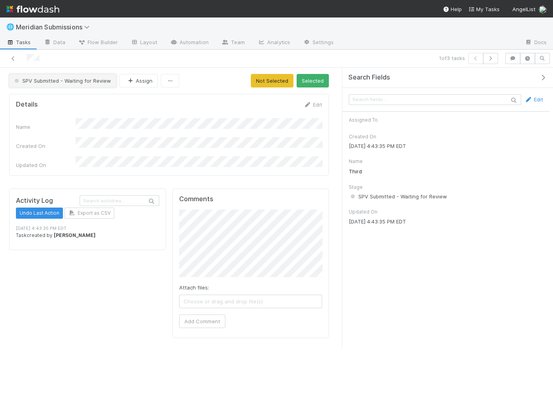
click at [39, 78] on span "SPV Submitted - Waiting for Review" at bounding box center [62, 81] width 98 height 6
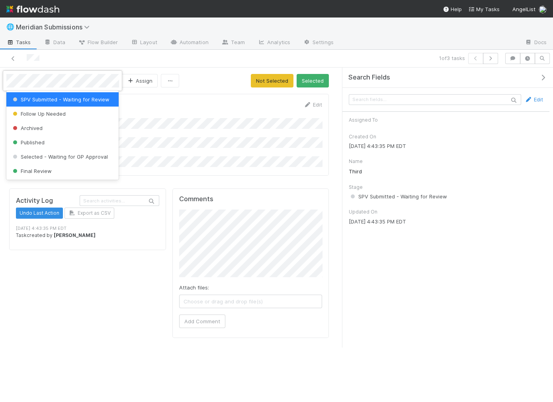
click at [191, 58] on div at bounding box center [276, 201] width 553 height 402
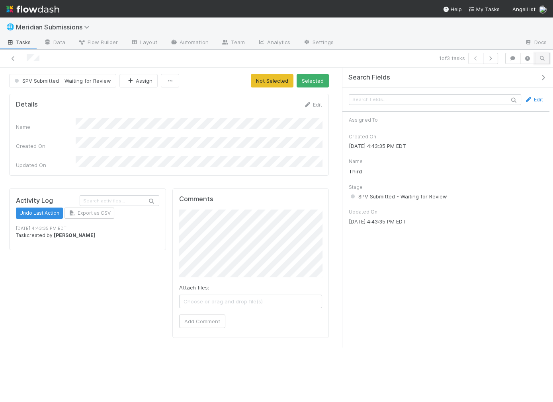
click at [541, 59] on icon "button" at bounding box center [542, 58] width 8 height 5
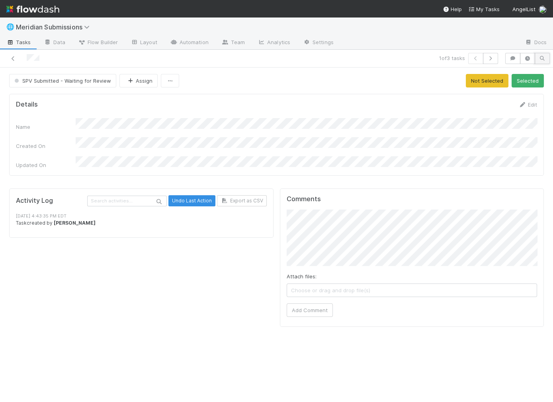
click at [541, 59] on icon "button" at bounding box center [542, 58] width 8 height 5
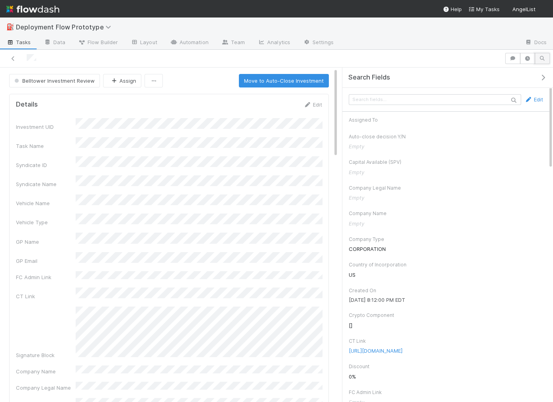
click at [539, 54] on button "button" at bounding box center [542, 58] width 15 height 11
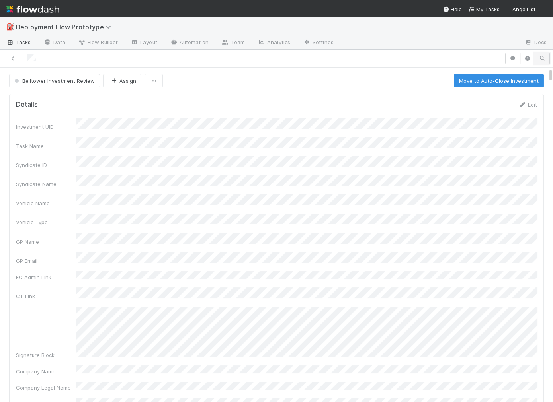
click at [539, 54] on button "button" at bounding box center [542, 58] width 15 height 11
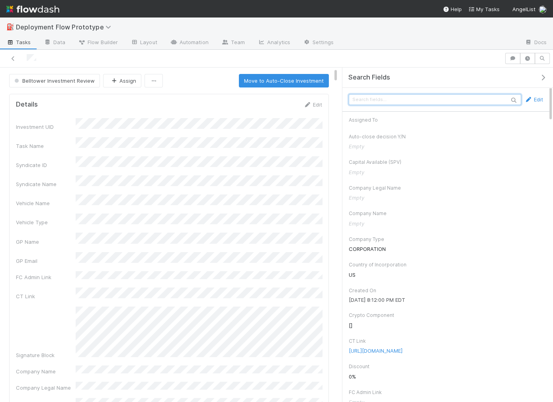
click at [451, 97] on input "text" at bounding box center [435, 99] width 172 height 11
click at [529, 57] on icon "button" at bounding box center [527, 58] width 8 height 5
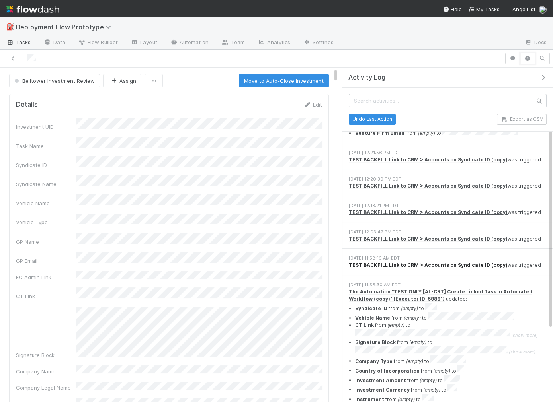
scroll to position [70, 0]
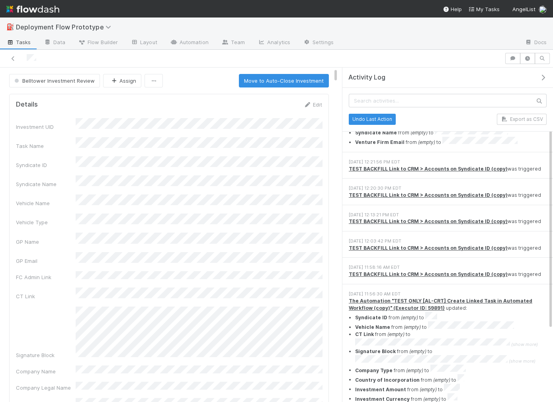
click at [543, 78] on icon "button" at bounding box center [543, 77] width 8 height 6
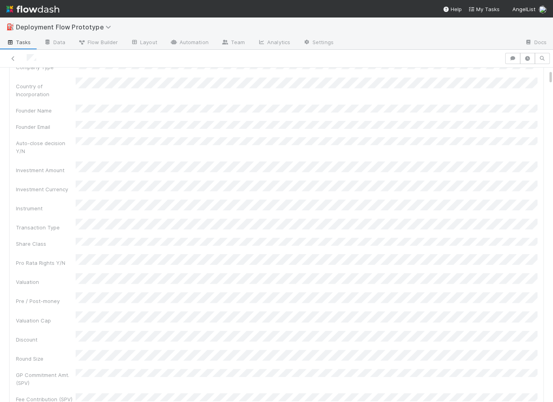
scroll to position [361, 0]
click at [101, 46] on link "Flow Builder" at bounding box center [98, 43] width 53 height 13
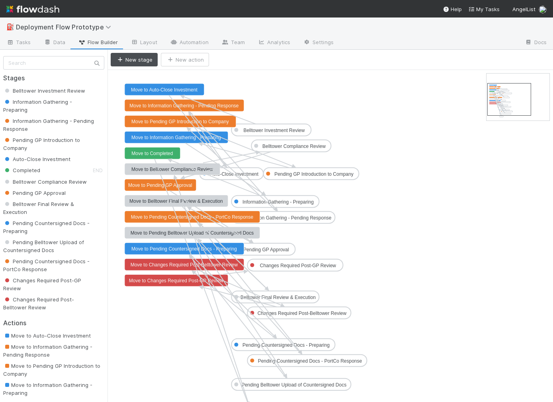
drag, startPoint x: 503, startPoint y: 82, endPoint x: 504, endPoint y: 92, distance: 9.6
drag, startPoint x: 136, startPoint y: 299, endPoint x: 136, endPoint y: 87, distance: 211.8
click at [151, 92] on rect at bounding box center [165, 90] width 80 height 12
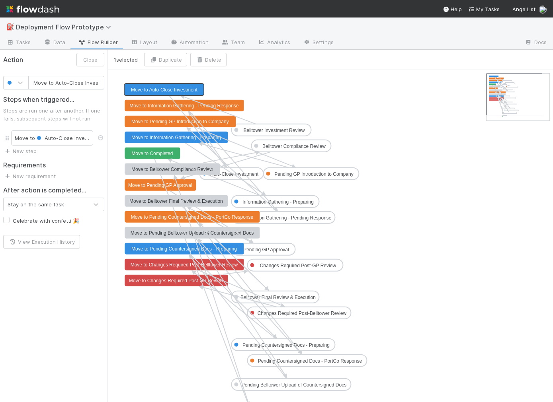
scroll to position [0, 11]
click at [151, 107] on text "Move to Information Gathering - Pending Response" at bounding box center [183, 106] width 109 height 6
click at [151, 119] on text "Move to Pending GP Introduction to Company" at bounding box center [180, 122] width 98 height 6
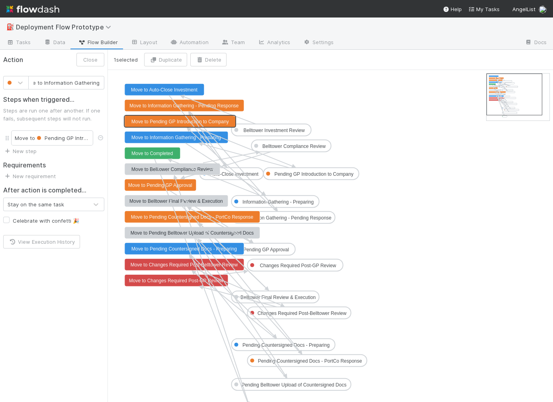
click at [151, 137] on text "Move to Information Gathering - Preparing" at bounding box center [176, 138] width 90 height 6
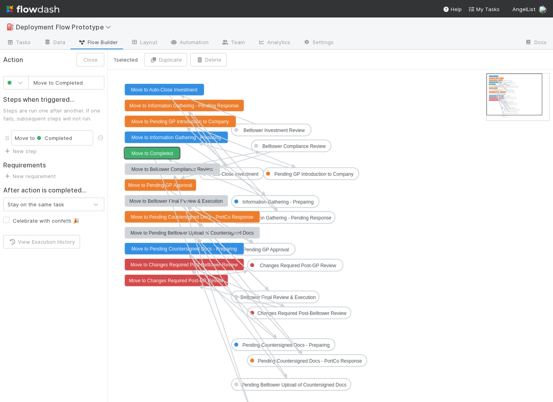
click at [145, 155] on text "Move to Completed" at bounding box center [151, 154] width 41 height 6
click at [148, 92] on rect at bounding box center [165, 90] width 80 height 12
click at [203, 58] on icon "button" at bounding box center [199, 59] width 8 height 5
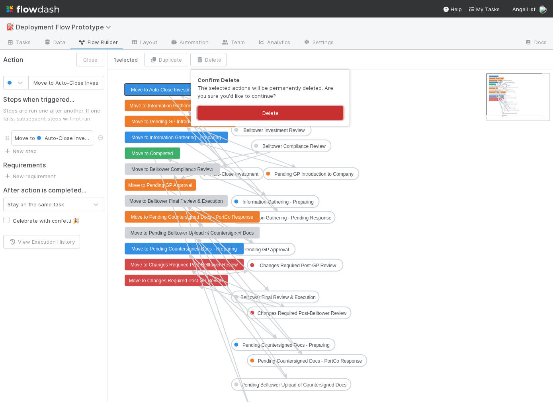
click at [214, 108] on button "Delete" at bounding box center [270, 113] width 146 height 14
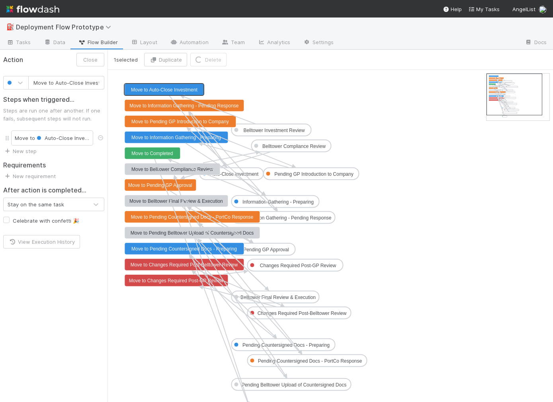
type input "Move to Information Gathering - Pending Response"
click at [148, 107] on text "Move to Information Gathering - Pending Response" at bounding box center [183, 106] width 109 height 6
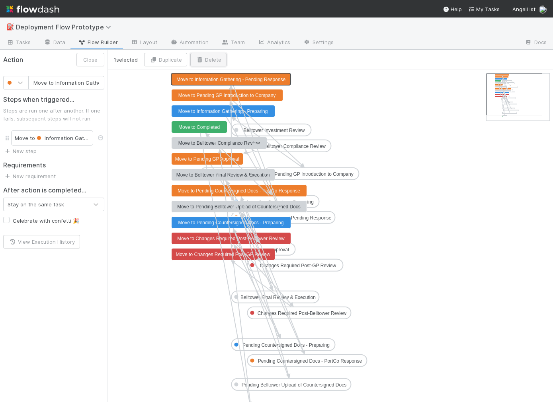
click at [204, 62] on button "Delete" at bounding box center [208, 60] width 36 height 14
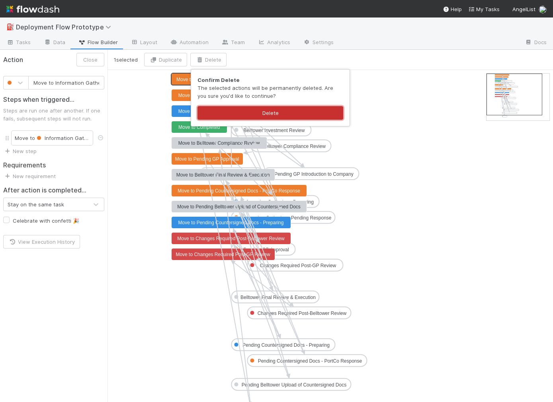
click at [229, 113] on button "Delete" at bounding box center [270, 113] width 146 height 14
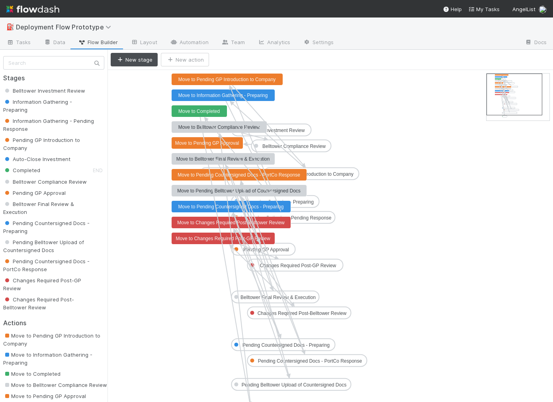
click at [201, 78] on text "Move to Pending GP Introduction to Company" at bounding box center [227, 80] width 98 height 6
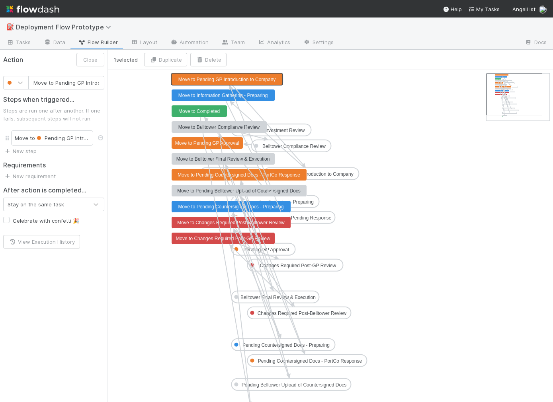
scroll to position [0, 46]
click at [205, 55] on button "Delete" at bounding box center [208, 60] width 36 height 14
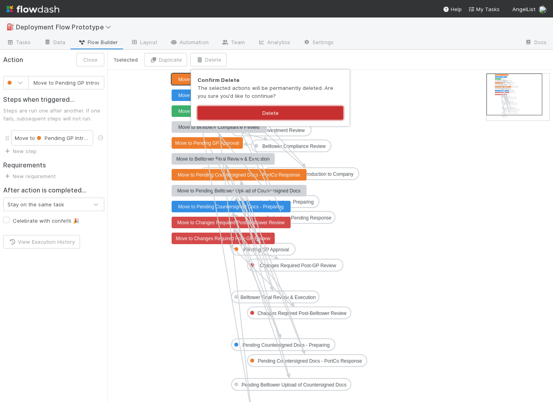
click at [219, 111] on button "Delete" at bounding box center [270, 113] width 146 height 14
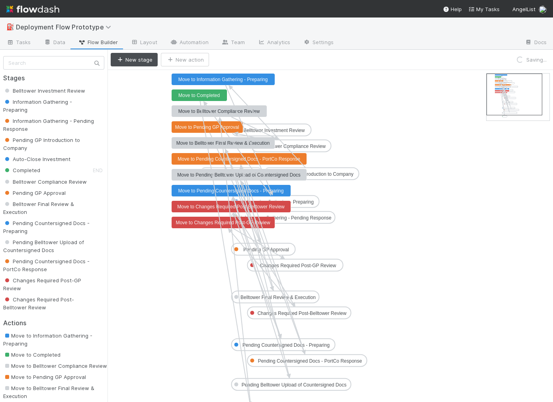
click at [195, 81] on text "Move to Information Gathering - Preparing" at bounding box center [223, 80] width 90 height 6
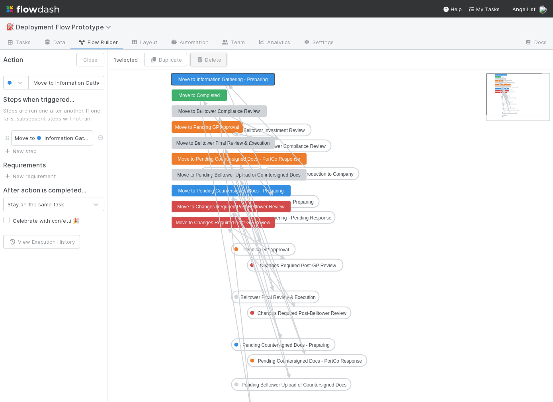
click at [205, 58] on button "Delete" at bounding box center [208, 60] width 36 height 14
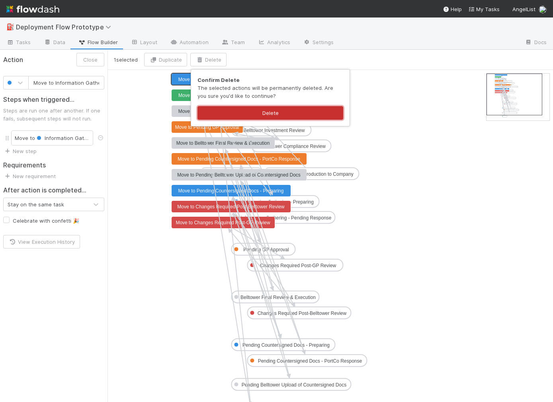
click at [217, 109] on button "Delete" at bounding box center [270, 113] width 146 height 14
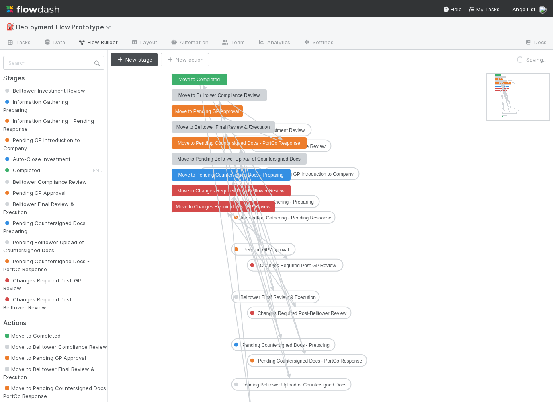
click at [187, 82] on rect at bounding box center [200, 80] width 56 height 12
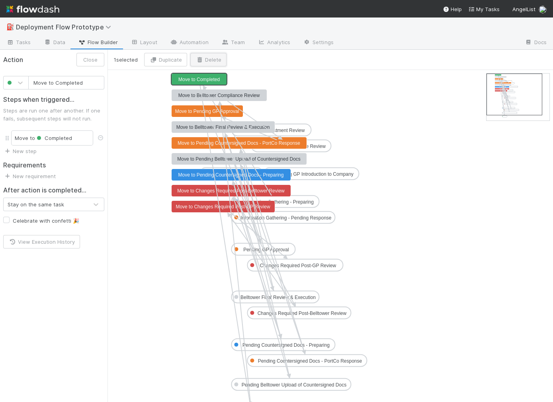
click at [204, 63] on button "Delete" at bounding box center [208, 60] width 36 height 14
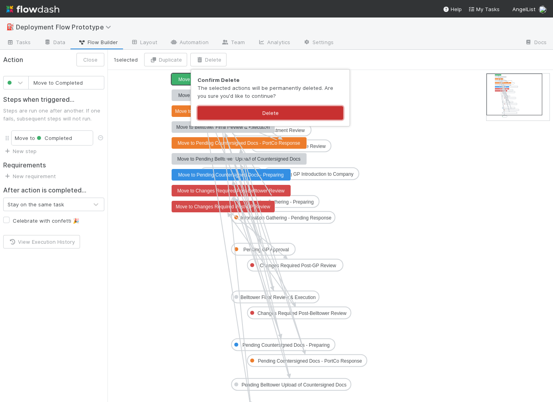
click at [214, 111] on button "Delete" at bounding box center [270, 113] width 146 height 14
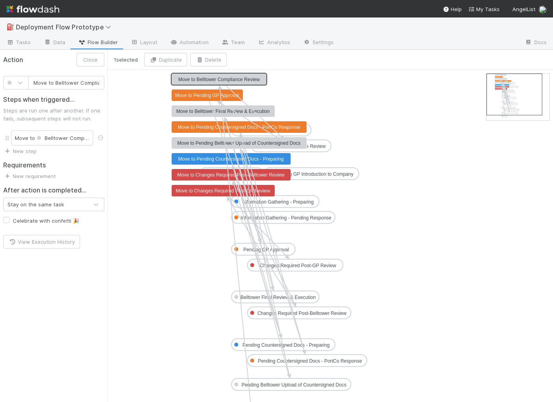
click at [189, 79] on text "Move to Belltower Compliance Review" at bounding box center [219, 80] width 82 height 6
click at [205, 59] on button "Delete" at bounding box center [208, 60] width 36 height 14
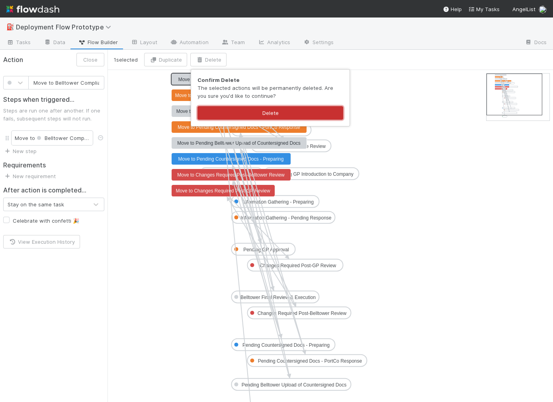
click at [218, 114] on button "Delete" at bounding box center [270, 113] width 146 height 14
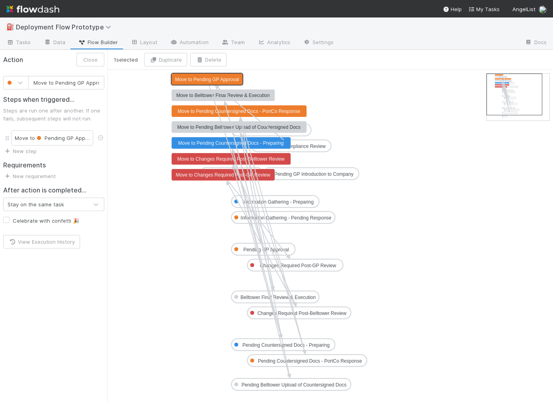
click at [196, 79] on text "Move to Pending GP Approval" at bounding box center [207, 80] width 64 height 6
click at [210, 60] on button "Delete" at bounding box center [208, 60] width 36 height 14
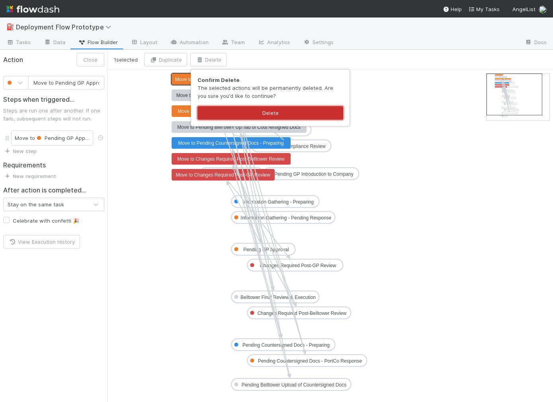
click at [224, 113] on button "Delete" at bounding box center [270, 113] width 146 height 14
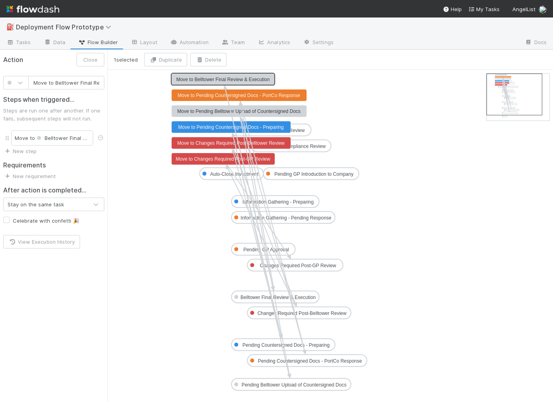
click at [191, 81] on text "Move to Belltower Final Review & Execution" at bounding box center [223, 80] width 94 height 6
click at [204, 62] on button "Delete" at bounding box center [208, 60] width 36 height 14
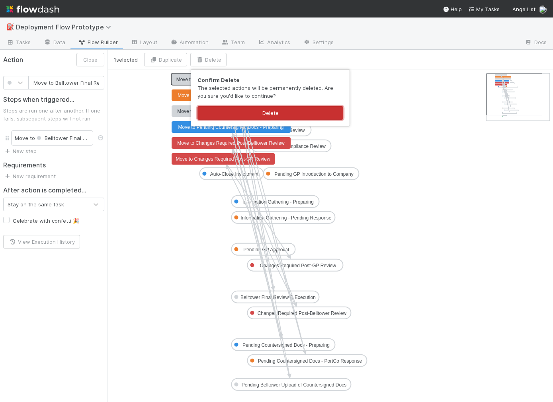
click at [205, 109] on button "Delete" at bounding box center [270, 113] width 146 height 14
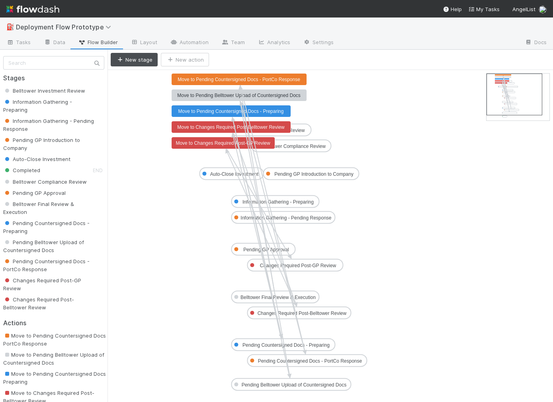
click at [181, 82] on rect at bounding box center [239, 80] width 135 height 12
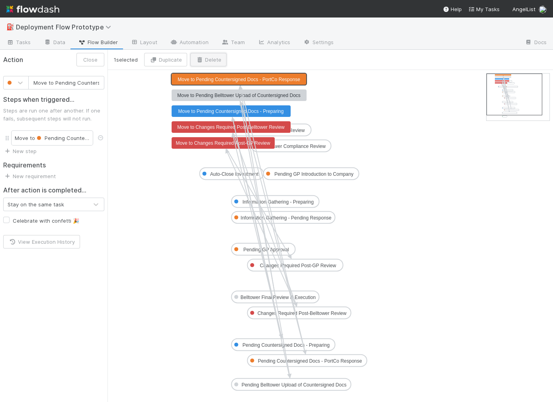
click at [205, 59] on button "Delete" at bounding box center [208, 60] width 36 height 14
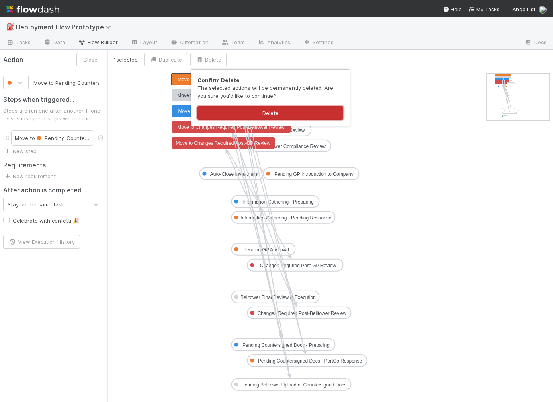
click at [216, 109] on button "Delete" at bounding box center [270, 113] width 146 height 14
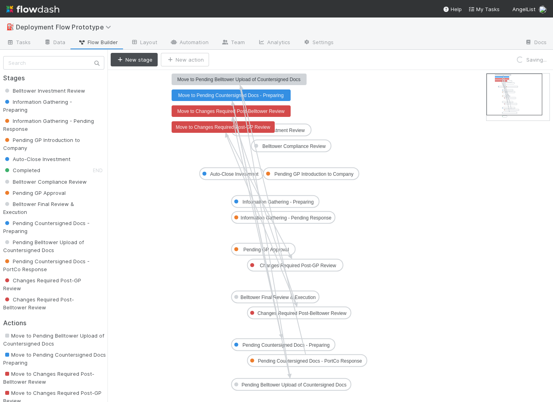
click at [191, 85] on icon "Belltower Investment Review Information Gathering - Preparing Information Gathe…" at bounding box center [329, 244] width 445 height 349
click at [191, 78] on text "Move to Pending Belltower Upload of Countersigned Docs" at bounding box center [238, 80] width 123 height 6
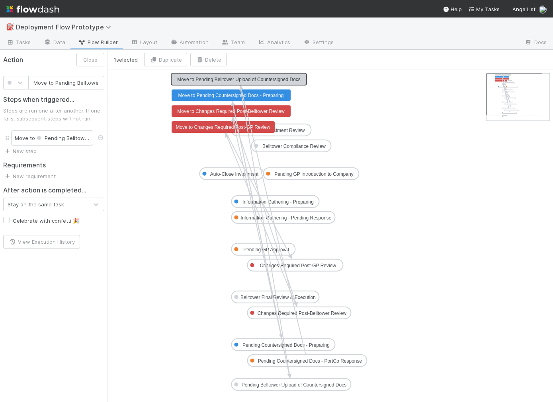
click at [200, 66] on div "1 selected Duplicate Delete" at bounding box center [329, 60] width 445 height 20
click at [200, 63] on button "Delete" at bounding box center [208, 60] width 36 height 14
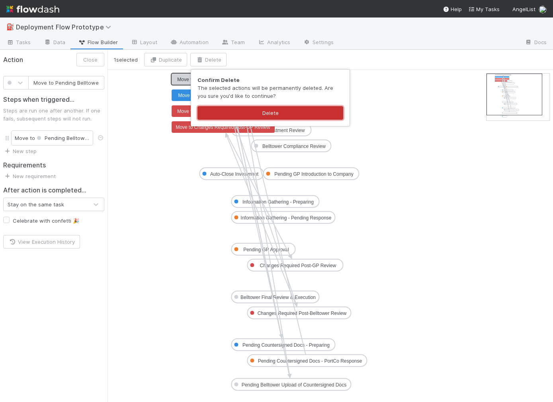
click at [214, 109] on button "Delete" at bounding box center [270, 113] width 146 height 14
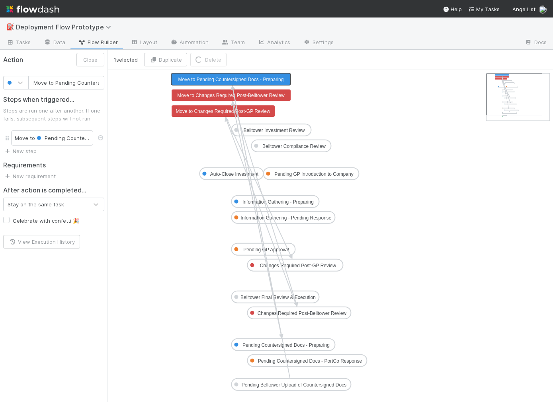
click at [209, 78] on text "Move to Pending Countersigned Docs - Preparing" at bounding box center [230, 80] width 105 height 6
click at [211, 61] on button "Delete" at bounding box center [208, 60] width 36 height 14
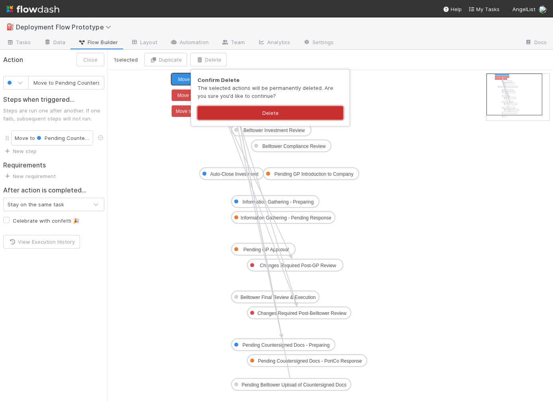
click at [220, 108] on button "Delete" at bounding box center [270, 113] width 146 height 14
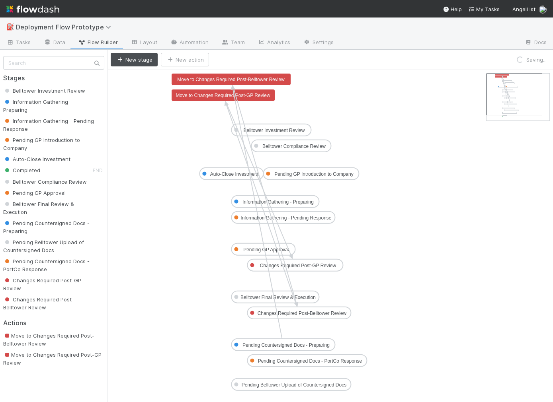
click at [207, 80] on text "Move to Changes Required Post-Belltower Review" at bounding box center [230, 80] width 107 height 6
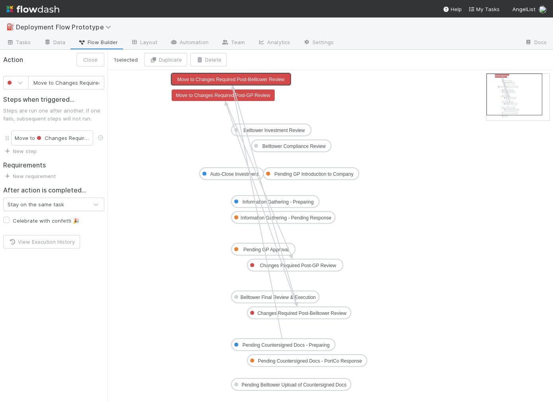
scroll to position [0, 56]
click at [211, 57] on button "Delete" at bounding box center [208, 60] width 36 height 14
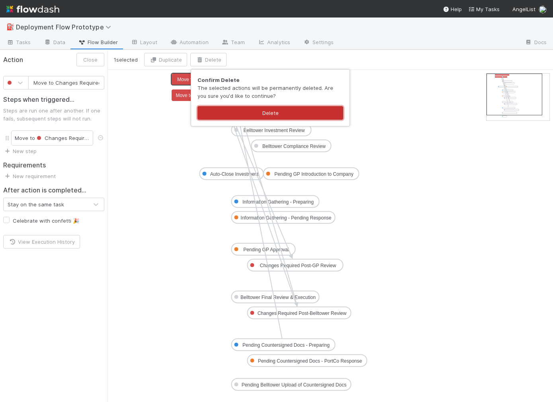
click at [229, 111] on button "Delete" at bounding box center [270, 113] width 146 height 14
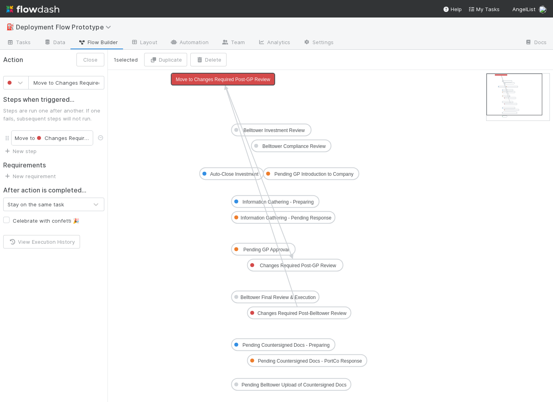
click at [192, 84] on rect at bounding box center [223, 80] width 103 height 12
click at [209, 59] on button "Delete" at bounding box center [208, 60] width 36 height 14
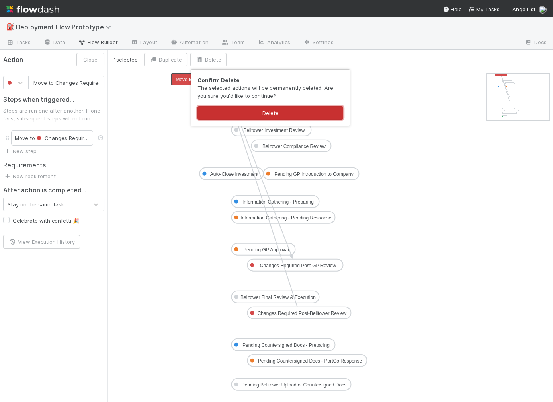
click at [214, 119] on div "Confirm Delete The selected actions will be permanently deleted. Are you sure y…" at bounding box center [270, 98] width 158 height 57
click at [214, 113] on button "Delete" at bounding box center [270, 113] width 146 height 14
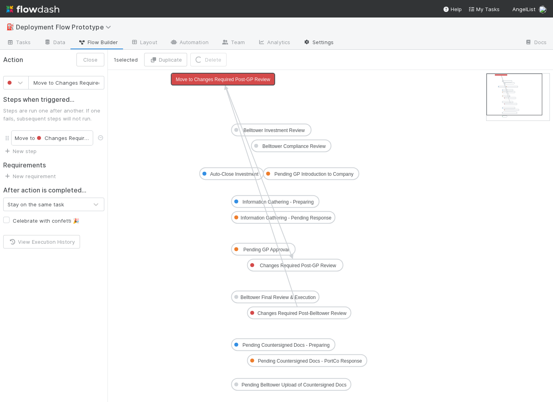
click at [318, 41] on link "Settings" at bounding box center [318, 43] width 43 height 13
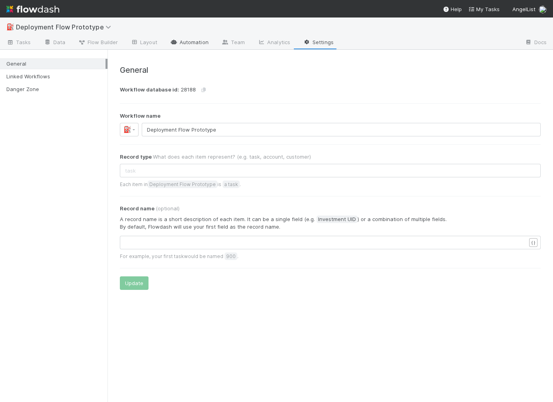
click at [197, 42] on link "Automation" at bounding box center [189, 43] width 51 height 13
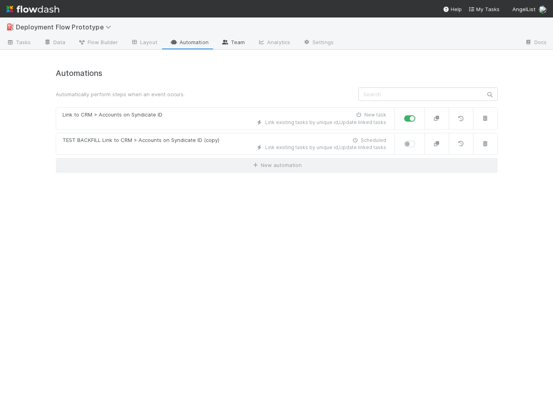
click at [232, 43] on link "Team" at bounding box center [233, 43] width 36 height 13
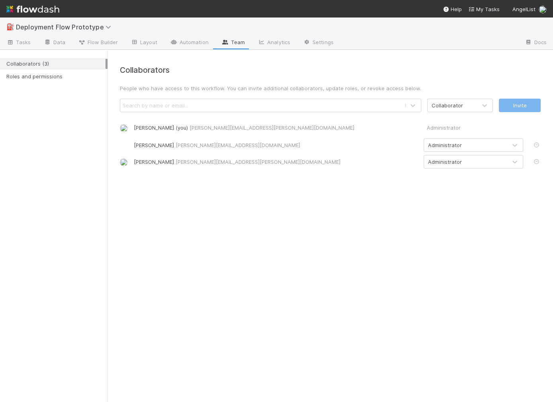
click at [41, 69] on div "Collaborators (3) Roles and permissions" at bounding box center [53, 68] width 107 height 32
click at [42, 74] on div "Roles and permissions" at bounding box center [55, 77] width 99 height 10
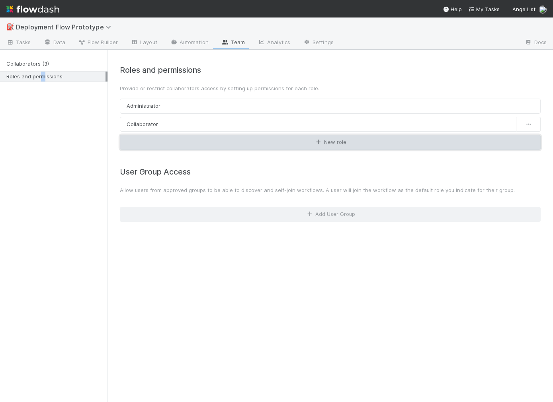
click at [199, 142] on link "New role" at bounding box center [330, 142] width 421 height 15
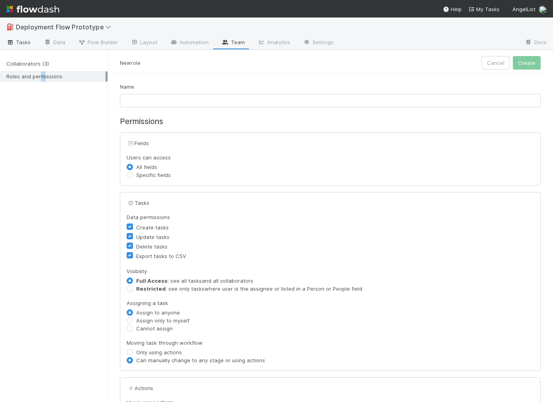
click at [29, 42] on span "Tasks" at bounding box center [18, 42] width 25 height 8
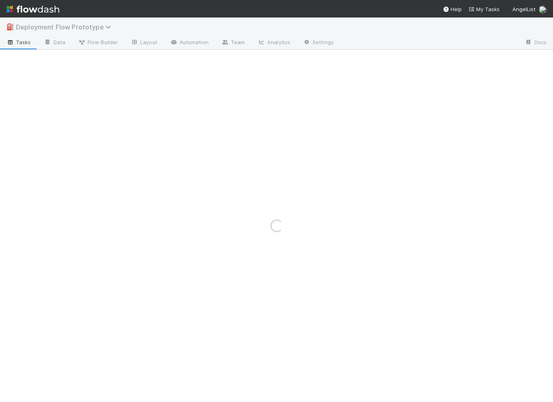
click at [21, 24] on span "Deployment Flow Prototype" at bounding box center [65, 27] width 99 height 8
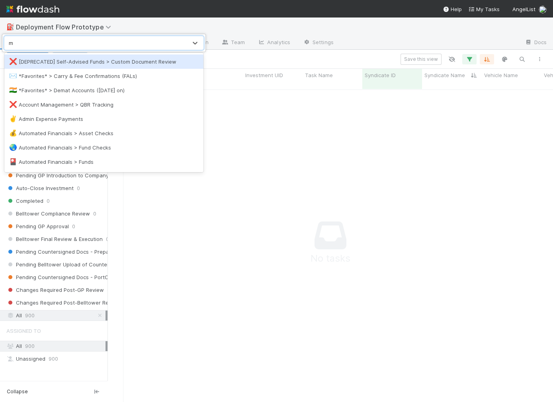
scroll to position [320, 445]
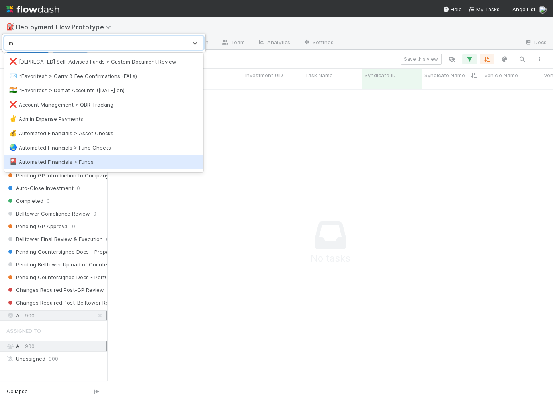
type input "m"
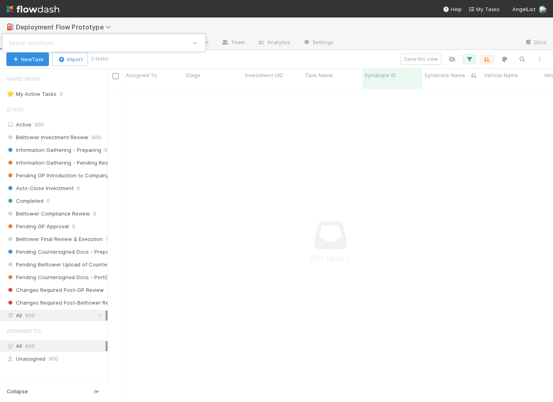
click at [180, 21] on div "Search workflows" at bounding box center [276, 201] width 553 height 402
click at [59, 43] on link "Data" at bounding box center [54, 43] width 34 height 13
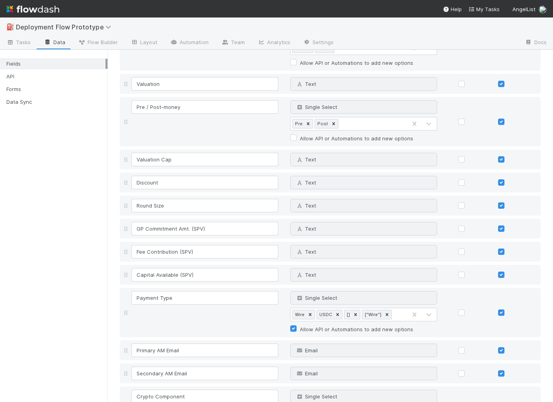
scroll to position [916, 0]
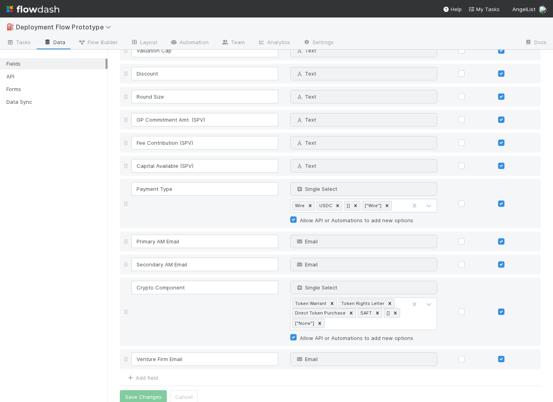
drag, startPoint x: 108, startPoint y: 326, endPoint x: 76, endPoint y: 326, distance: 31.8
click at [76, 326] on div "Fields API Forms Data Sync" at bounding box center [53, 226] width 107 height 353
click at [80, 284] on div "Fields API Forms Data Sync" at bounding box center [53, 226] width 107 height 353
click at [26, 77] on div "API" at bounding box center [55, 77] width 99 height 10
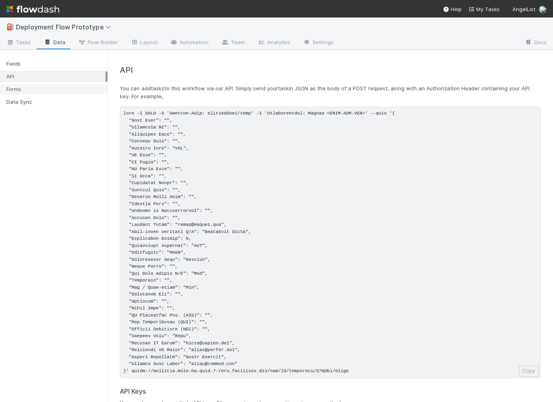
click at [35, 85] on div "Forms" at bounding box center [55, 89] width 99 height 10
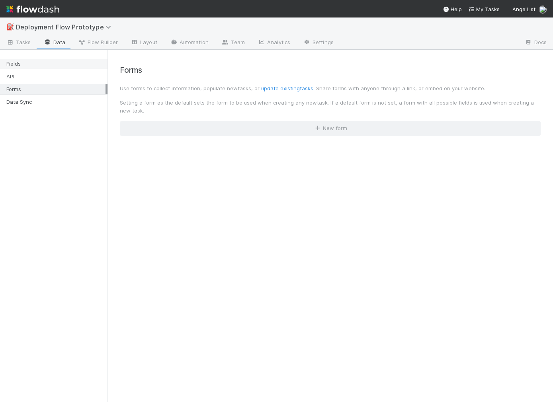
click at [35, 67] on div "Fields" at bounding box center [55, 64] width 99 height 10
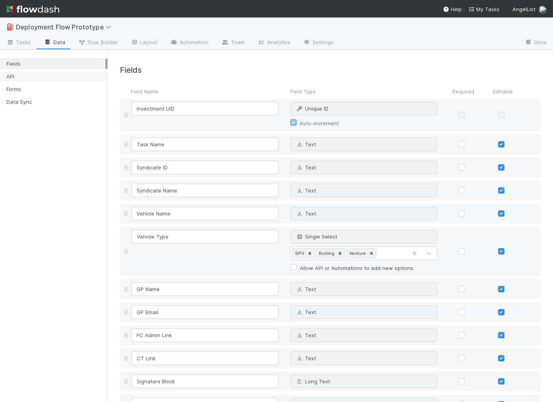
click at [35, 75] on div "API" at bounding box center [55, 77] width 99 height 10
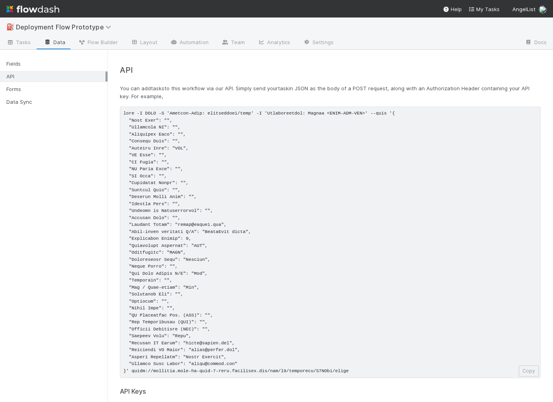
scroll to position [59, 0]
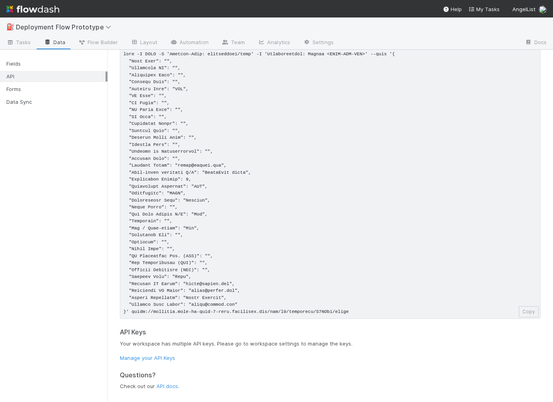
drag, startPoint x: 183, startPoint y: 308, endPoint x: 221, endPoint y: 229, distance: 87.8
click at [222, 229] on pre at bounding box center [330, 183] width 421 height 272
click at [221, 229] on pre at bounding box center [330, 183] width 421 height 272
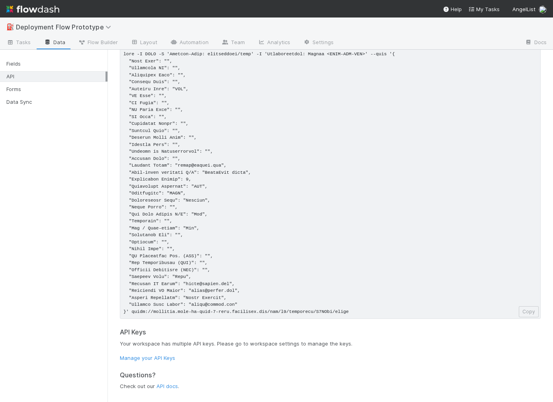
click at [221, 275] on pre at bounding box center [330, 183] width 421 height 272
drag, startPoint x: 149, startPoint y: 270, endPoint x: 245, endPoint y: 306, distance: 102.3
click at [245, 306] on pre at bounding box center [330, 183] width 421 height 272
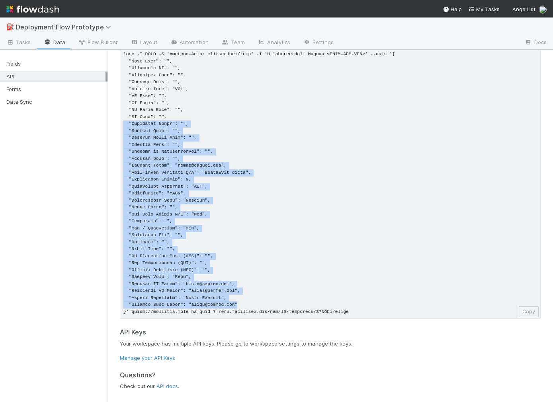
drag, startPoint x: 245, startPoint y: 306, endPoint x: 121, endPoint y: 125, distance: 219.3
click at [121, 125] on pre at bounding box center [330, 183] width 421 height 272
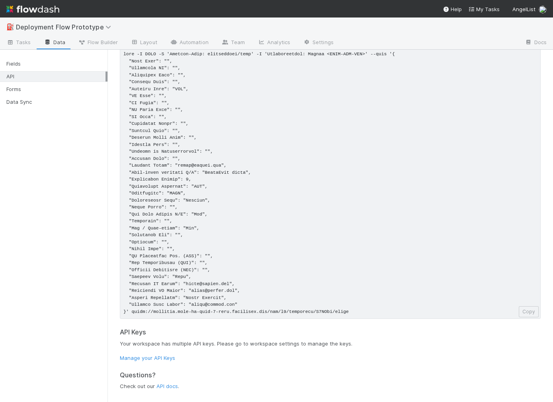
scroll to position [0, 0]
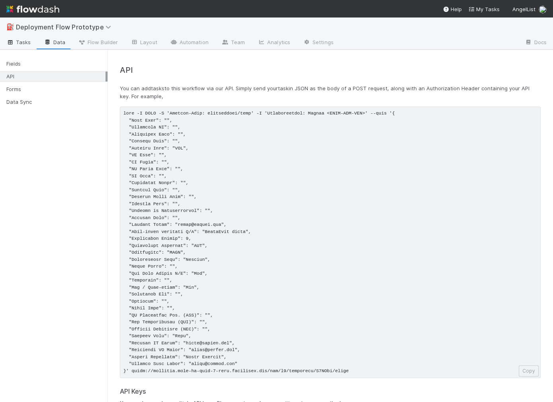
click at [22, 41] on span "Tasks" at bounding box center [18, 42] width 25 height 8
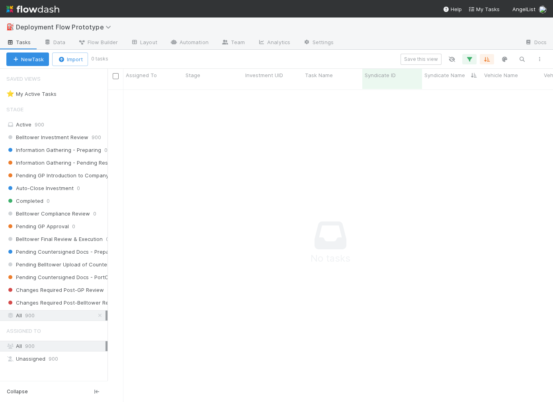
scroll to position [320, 445]
click at [471, 52] on div "New Task Import 0 tasks Save this view" at bounding box center [276, 59] width 553 height 19
click at [471, 56] on icon "button" at bounding box center [469, 59] width 8 height 7
click at [490, 55] on div "Loading..." at bounding box center [276, 201] width 553 height 402
click at [467, 61] on icon "button" at bounding box center [469, 59] width 8 height 7
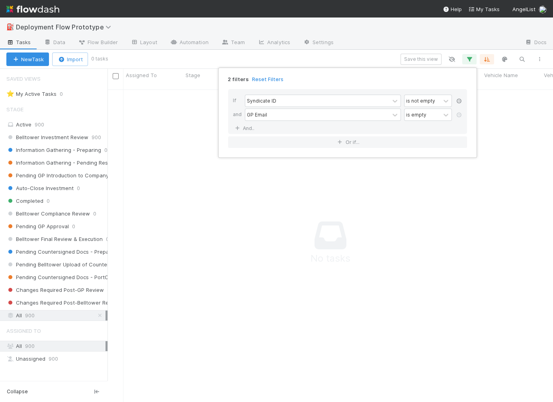
click at [459, 102] on icon at bounding box center [459, 101] width 8 height 5
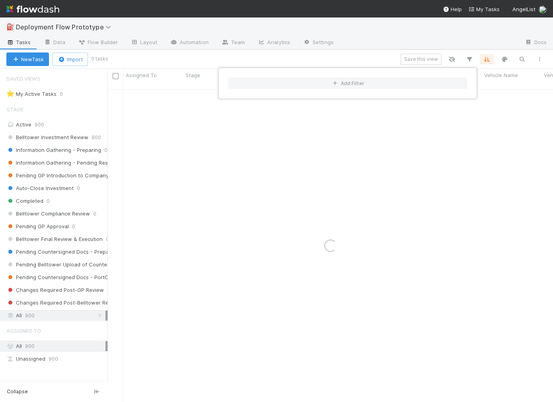
click at [385, 53] on div "Add Filter" at bounding box center [276, 201] width 553 height 402
